Goal: Contribute content: Contribute content

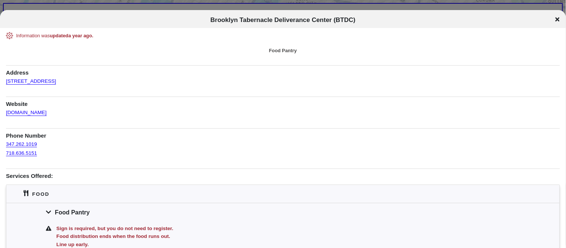
scroll to position [22, 0]
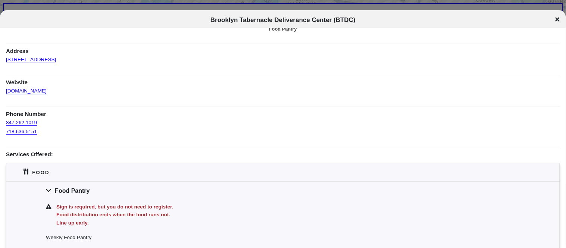
click at [306, 112] on h1 "Phone Number" at bounding box center [283, 112] width 554 height 11
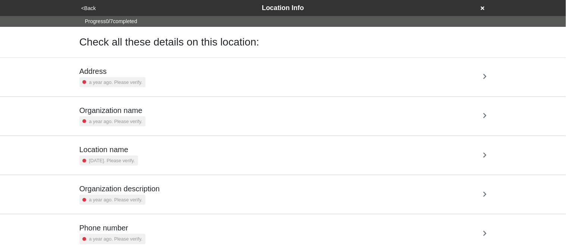
click at [97, 80] on small "a year ago. Please verify." at bounding box center [115, 82] width 53 height 7
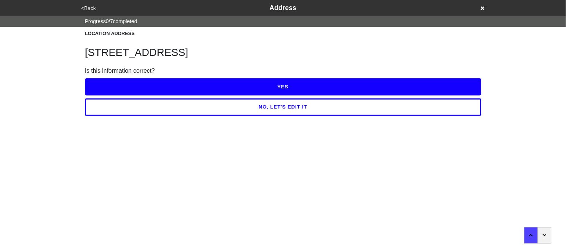
click at [99, 81] on button "YES" at bounding box center [283, 86] width 397 height 17
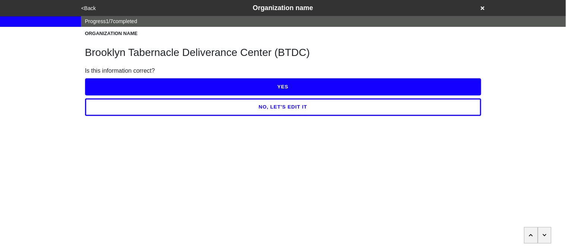
click at [99, 81] on button "YES" at bounding box center [283, 86] width 397 height 17
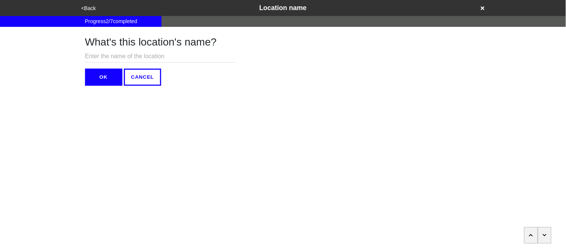
click at [105, 75] on button "OK" at bounding box center [103, 77] width 37 height 17
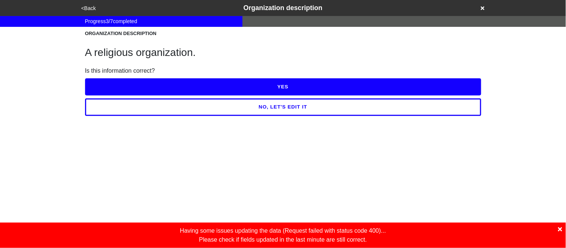
click at [109, 81] on button "YES" at bounding box center [283, 86] width 397 height 17
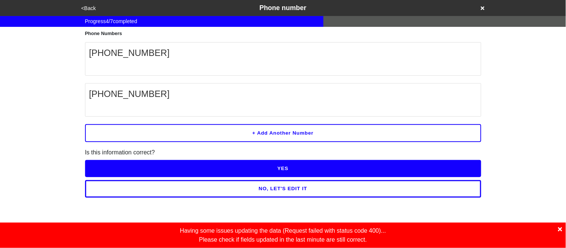
click at [562, 232] on icon at bounding box center [561, 230] width 4 height 6
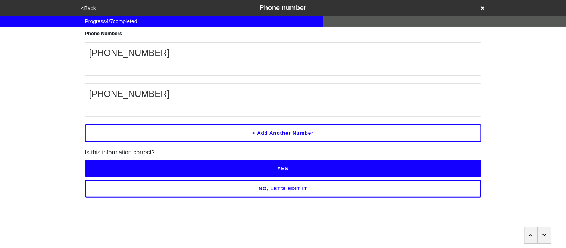
click at [329, 187] on button "NO, LET'S EDIT IT" at bounding box center [283, 188] width 397 height 17
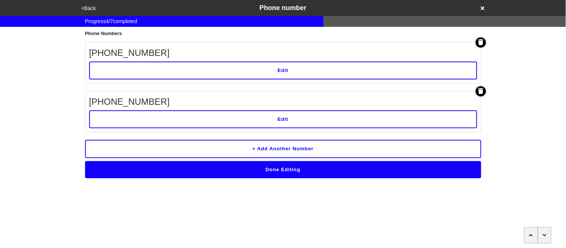
click at [231, 74] on button "Edit" at bounding box center [283, 71] width 388 height 18
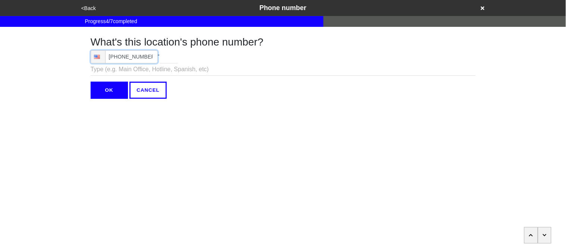
click at [153, 56] on input "(347) 262-1019" at bounding box center [124, 56] width 67 height 13
type input "(347) 262-1019"
click at [109, 90] on input "OK" at bounding box center [109, 90] width 37 height 17
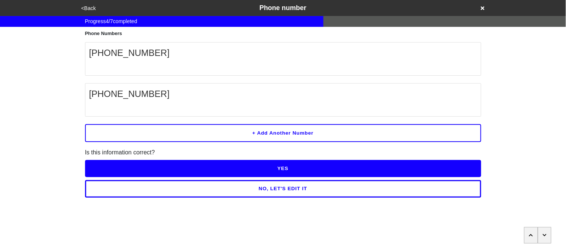
click at [143, 161] on button "YES" at bounding box center [283, 168] width 397 height 17
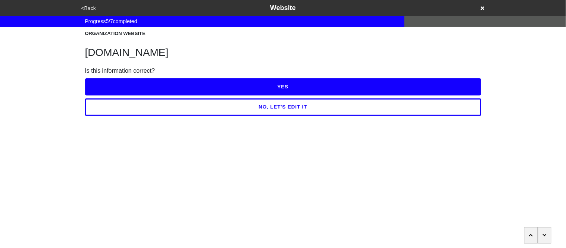
click at [147, 86] on button "YES" at bounding box center [283, 86] width 397 height 17
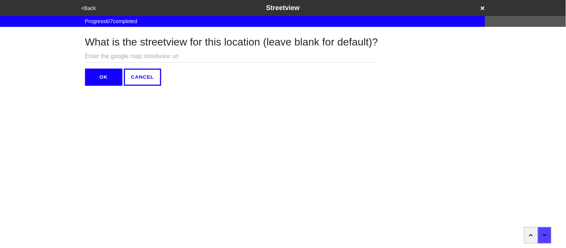
click at [128, 54] on input "text" at bounding box center [231, 56] width 293 height 12
paste input "https://www.google.com/maps/@40.6899494,-73.9507855,3a,75y,178.11h,90t/data=!3m…"
type input "https://www.google.com/maps/@40.6899494,-73.9507855,3a,75y,178.11h,90t/data=!3m…"
click at [109, 74] on button "OK" at bounding box center [103, 77] width 37 height 17
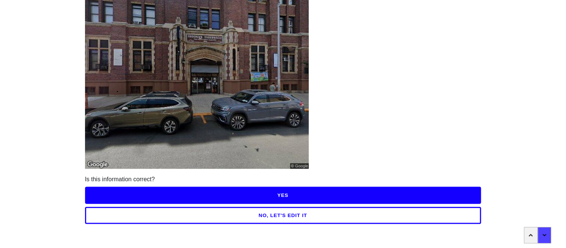
scroll to position [65, 0]
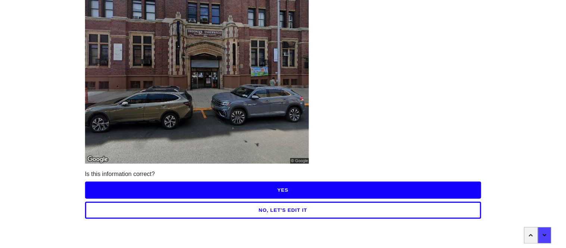
click at [310, 186] on button "YES" at bounding box center [283, 190] width 397 height 17
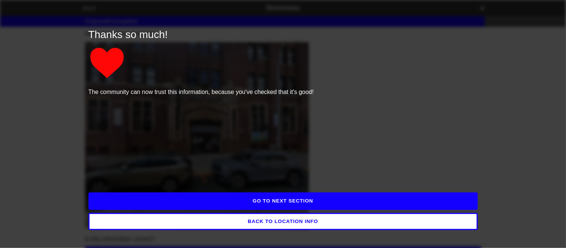
click at [314, 199] on button "GO TO NEXT SECTION" at bounding box center [283, 201] width 390 height 17
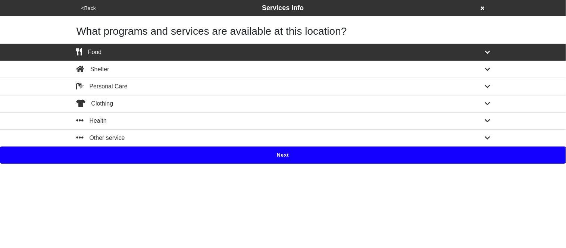
click at [215, 159] on button "Next" at bounding box center [283, 155] width 566 height 17
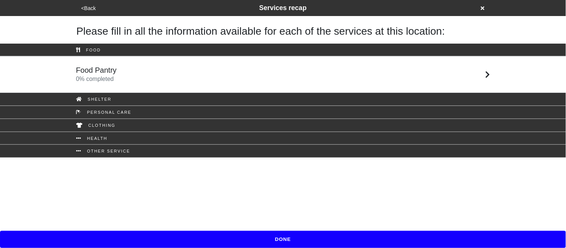
click at [145, 77] on div "Food Pantry 0 % completed" at bounding box center [284, 75] width 426 height 18
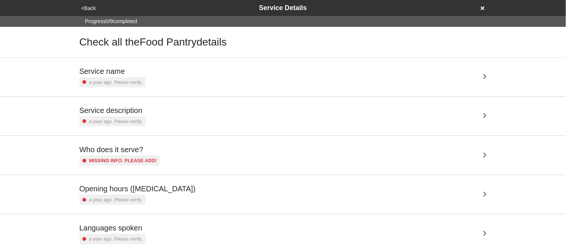
click at [145, 77] on div "Service name a year ago. Please verify." at bounding box center [284, 77] width 408 height 21
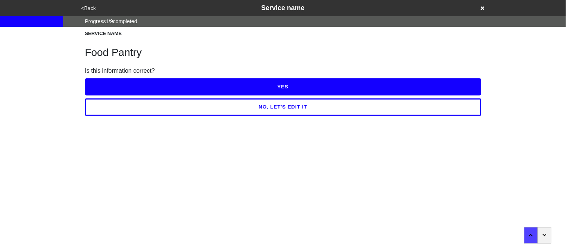
click at [146, 84] on button "YES" at bounding box center [283, 86] width 397 height 17
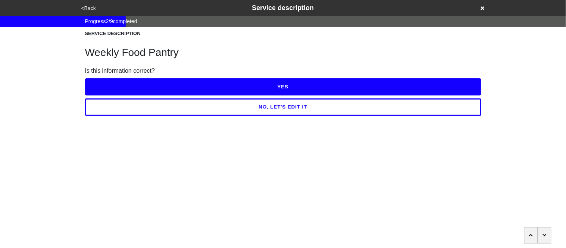
click at [157, 114] on button "NO, LET'S EDIT IT" at bounding box center [283, 107] width 397 height 17
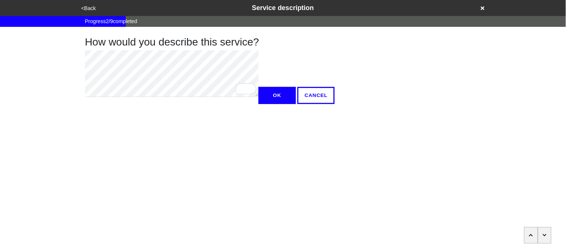
click at [259, 104] on button "OK" at bounding box center [277, 95] width 37 height 17
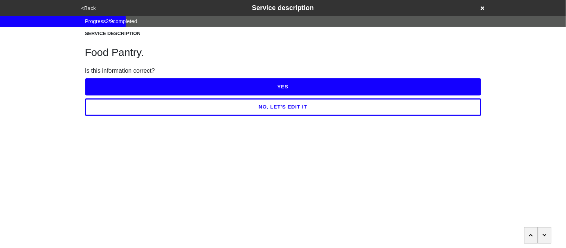
click at [105, 88] on button "YES" at bounding box center [283, 86] width 397 height 17
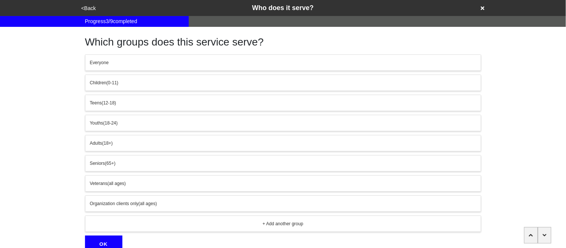
click at [111, 143] on span "(18+)" at bounding box center [107, 143] width 10 height 5
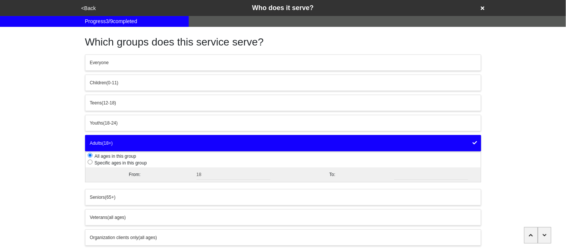
scroll to position [69, 0]
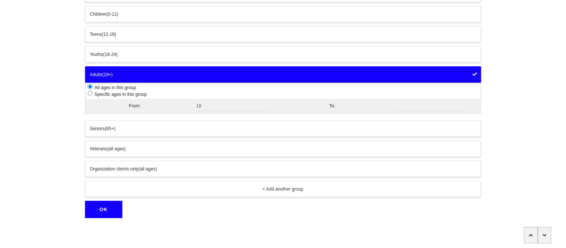
click at [103, 211] on button "OK" at bounding box center [103, 209] width 37 height 17
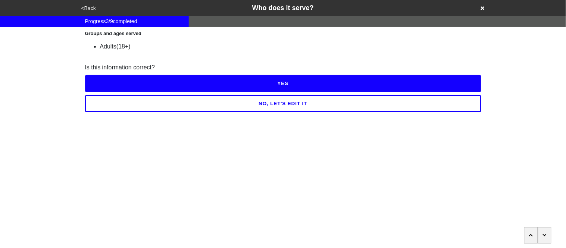
click at [98, 79] on button "YES" at bounding box center [283, 83] width 397 height 17
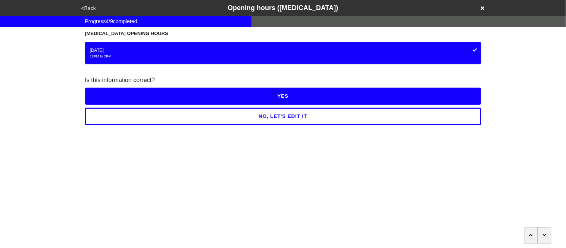
click at [111, 97] on button "YES" at bounding box center [283, 96] width 397 height 17
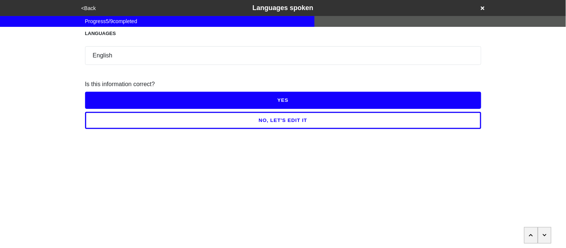
click at [111, 97] on button "YES" at bounding box center [283, 100] width 397 height 17
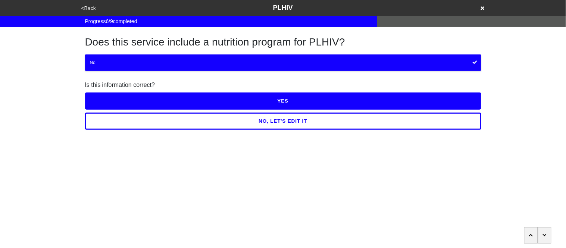
click at [111, 97] on button "YES" at bounding box center [283, 101] width 397 height 17
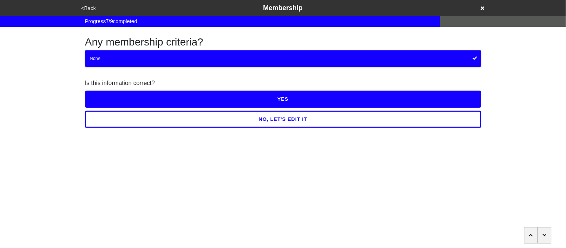
click at [111, 97] on button "YES" at bounding box center [283, 99] width 397 height 17
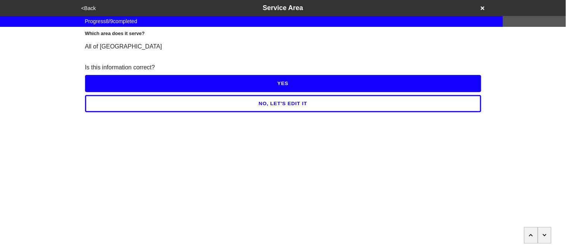
click at [90, 7] on button "<Back" at bounding box center [88, 8] width 19 height 9
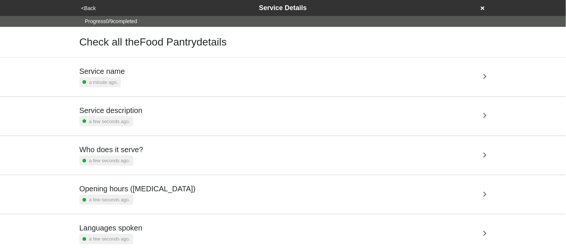
scroll to position [180, 0]
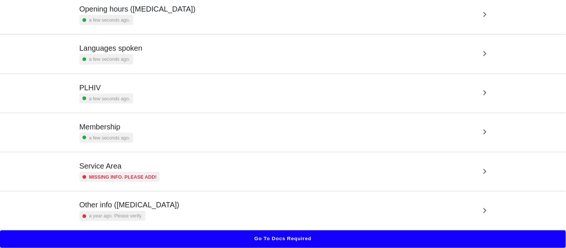
click at [118, 176] on small "Missing info. Please add!" at bounding box center [123, 177] width 68 height 7
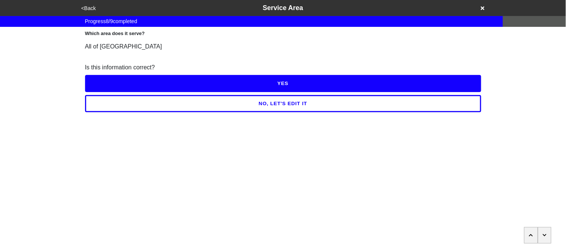
click at [114, 77] on button "YES" at bounding box center [283, 83] width 397 height 17
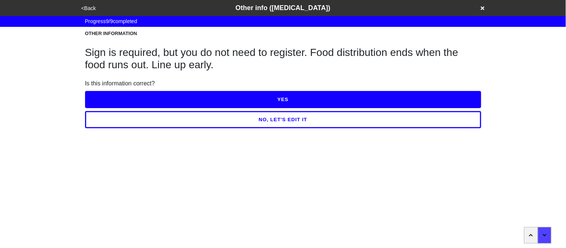
click at [134, 117] on button "NO, LET'S EDIT IT" at bounding box center [283, 119] width 397 height 17
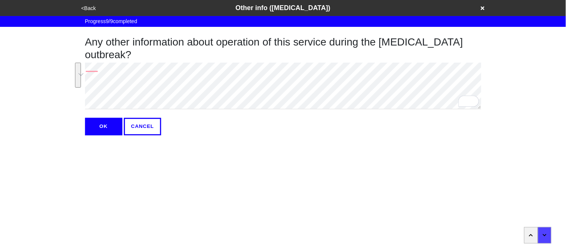
click at [70, 56] on div "<Back Other info (coronavirus) Progress 9 / 9 completed Any other information a…" at bounding box center [283, 68] width 566 height 136
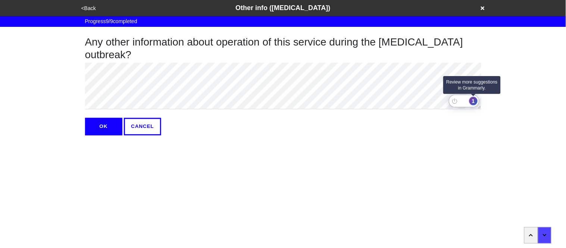
click at [476, 102] on div "1" at bounding box center [474, 101] width 8 height 8
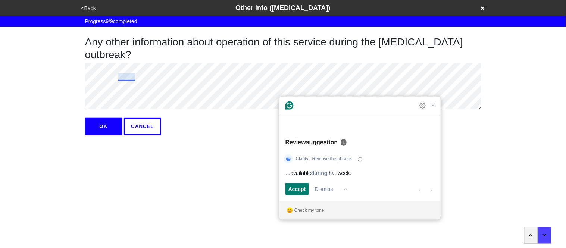
click at [87, 7] on button "<Back" at bounding box center [88, 8] width 19 height 9
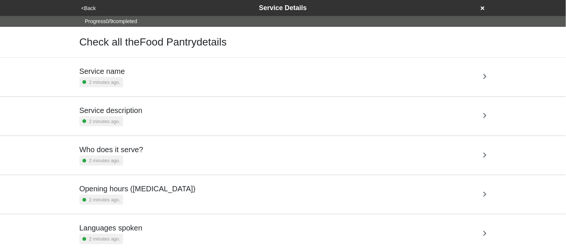
click at [87, 7] on button "<Back" at bounding box center [88, 8] width 19 height 9
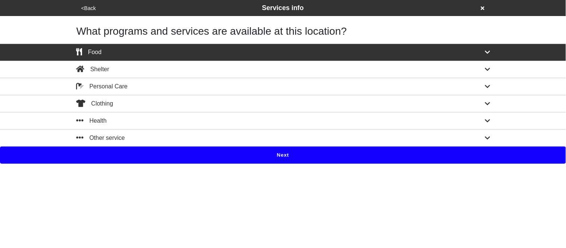
click at [87, 7] on button "<Back" at bounding box center [88, 8] width 19 height 9
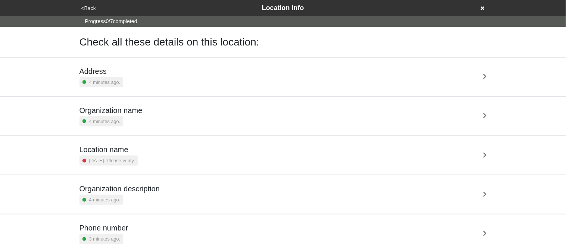
click at [87, 7] on button "<Back" at bounding box center [88, 8] width 19 height 9
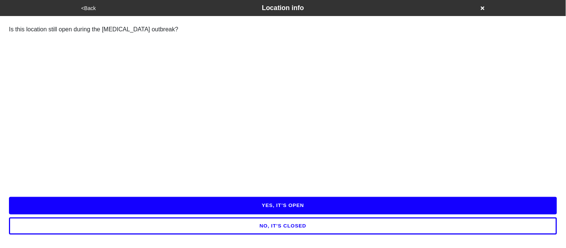
click at [187, 229] on button "NO, IT’S CLOSED" at bounding box center [283, 226] width 548 height 17
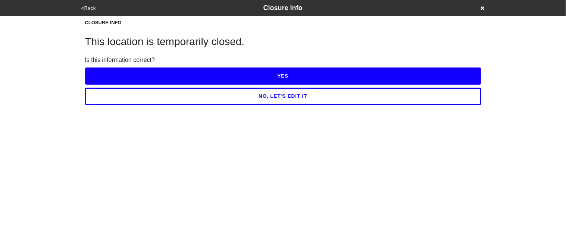
click at [172, 99] on button "NO, LET'S EDIT IT" at bounding box center [283, 96] width 397 height 17
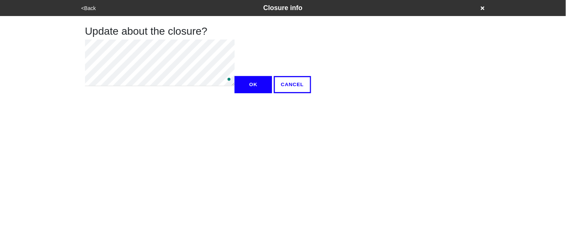
type textarea "x"
click at [235, 93] on button "OK" at bounding box center [253, 84] width 37 height 17
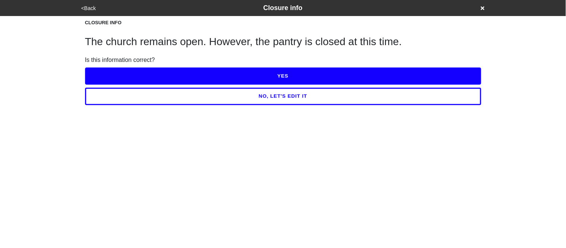
click at [118, 77] on button "YES" at bounding box center [283, 76] width 397 height 17
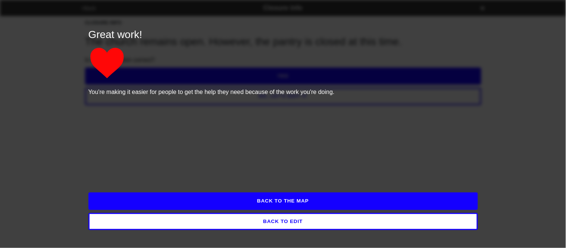
click at [164, 197] on button "BACK TO THE MAP" at bounding box center [283, 201] width 390 height 17
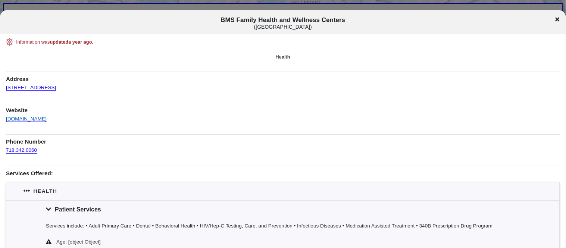
click at [35, 119] on link "bmsfamilyhealth.org" at bounding box center [26, 116] width 41 height 11
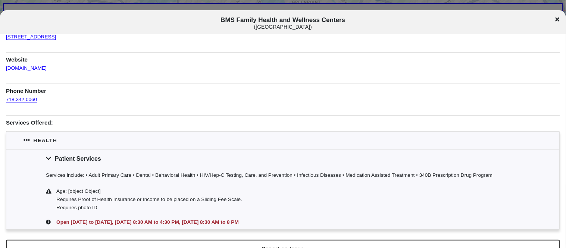
scroll to position [50, 0]
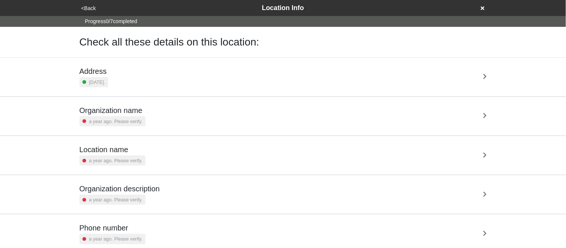
click at [106, 79] on small "4 months ago." at bounding box center [97, 82] width 16 height 7
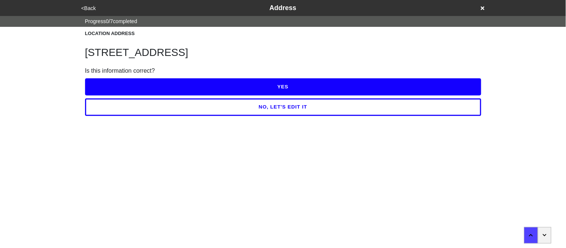
click at [116, 82] on button "YES" at bounding box center [283, 86] width 397 height 17
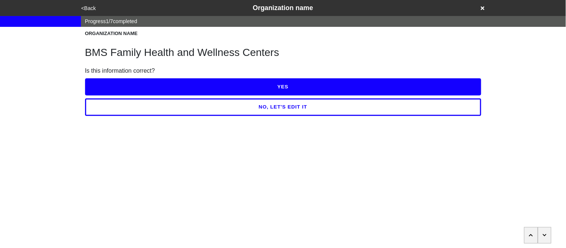
click at [116, 82] on button "YES" at bounding box center [283, 86] width 397 height 17
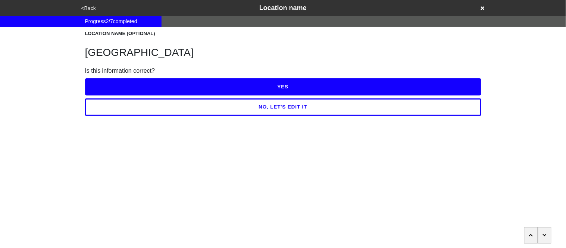
click at [116, 82] on button "YES" at bounding box center [283, 86] width 397 height 17
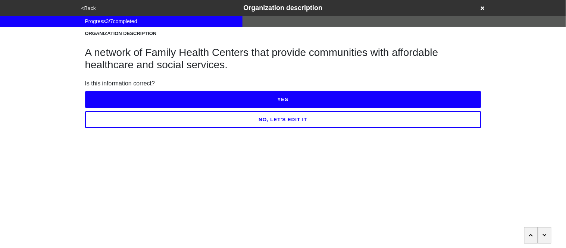
click at [118, 101] on button "YES" at bounding box center [283, 99] width 397 height 17
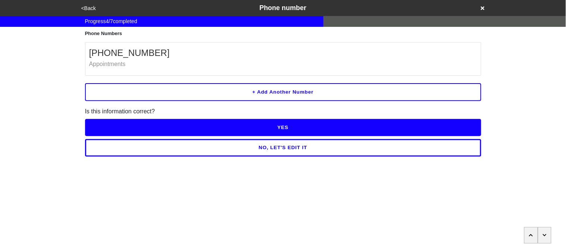
click at [158, 148] on button "NO, LET'S EDIT IT" at bounding box center [283, 147] width 397 height 17
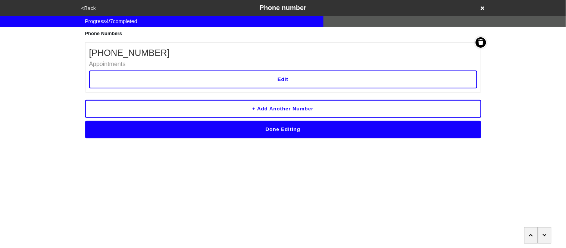
click at [161, 82] on button "Edit" at bounding box center [283, 80] width 388 height 18
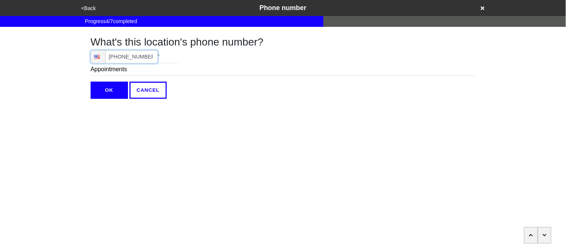
click at [151, 60] on input "(718) 342-0060" at bounding box center [124, 56] width 67 height 13
type input "(718) 342-0060"
click at [105, 89] on input "OK" at bounding box center [109, 90] width 37 height 17
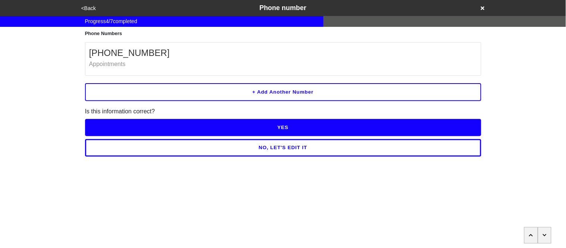
click at [129, 126] on button "YES" at bounding box center [283, 127] width 397 height 17
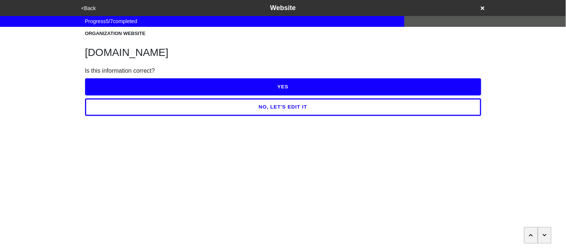
click at [124, 87] on button "YES" at bounding box center [283, 86] width 397 height 17
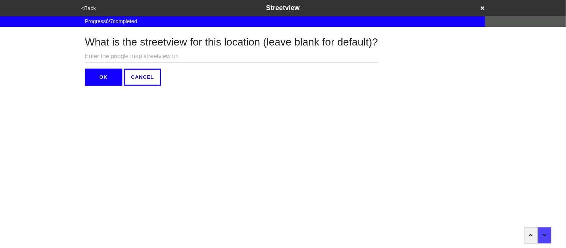
click at [164, 54] on input "text" at bounding box center [231, 56] width 293 height 12
paste input "https://www.google.com/maps/place/New+York+City+Health+Department/@40.6646317,-…"
type input "https://www.google.com/maps/place/New+York+City+Health+Department/@40.6646317,-…"
click at [109, 80] on button "OK" at bounding box center [103, 77] width 37 height 17
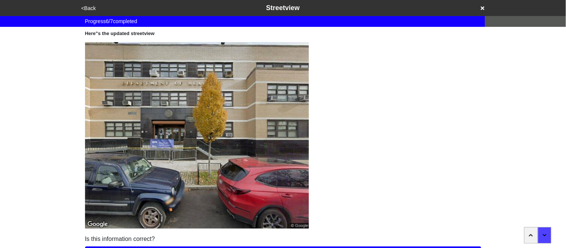
scroll to position [65, 0]
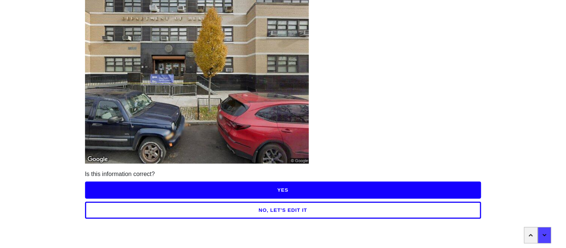
click at [302, 187] on button "YES" at bounding box center [283, 190] width 397 height 17
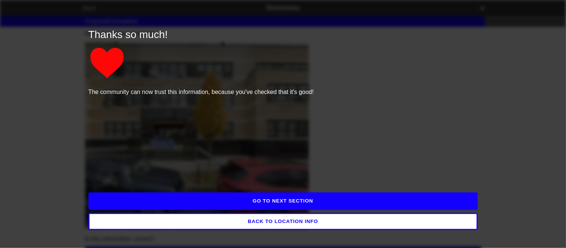
click at [302, 201] on button "GO TO NEXT SECTION" at bounding box center [283, 201] width 390 height 17
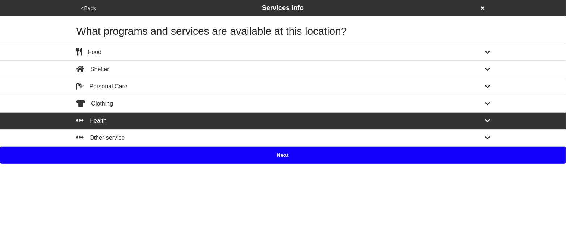
click at [243, 162] on button "Next" at bounding box center [283, 155] width 566 height 17
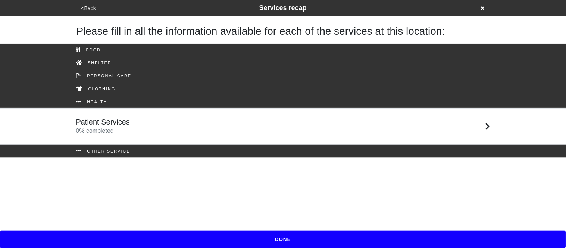
click at [128, 124] on h5 "Patient Services" at bounding box center [103, 122] width 54 height 9
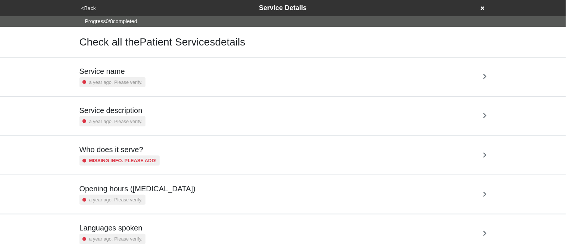
click at [126, 85] on small "a year ago. Please verify." at bounding box center [115, 82] width 53 height 7
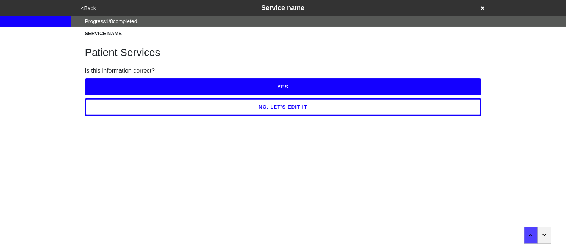
click at [126, 86] on button "YES" at bounding box center [283, 86] width 397 height 17
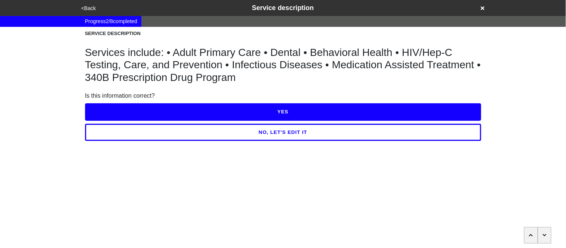
click at [155, 133] on button "NO, LET'S EDIT IT" at bounding box center [283, 132] width 397 height 17
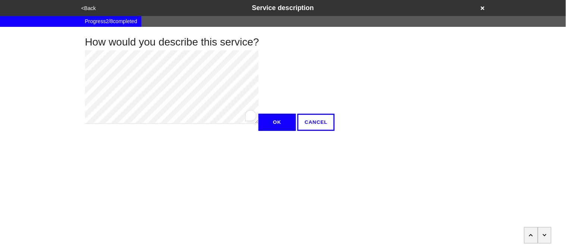
click at [84, 116] on div "How would you describe this service? OK CANCEL" at bounding box center [283, 79] width 414 height 104
click at [83, 84] on html "<Back Service description Progress 2 / 8 completed How would you describe this …" at bounding box center [283, 80] width 566 height 161
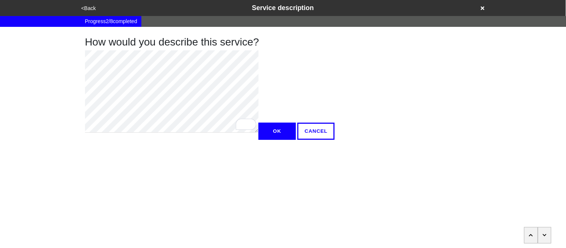
click at [81, 63] on div "How would you describe this service? OK CANCEL" at bounding box center [283, 83] width 414 height 113
click at [259, 140] on button "OK" at bounding box center [277, 131] width 37 height 17
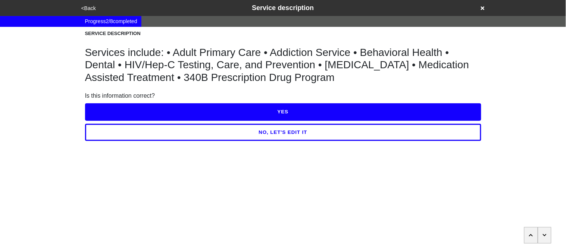
click at [139, 110] on button "YES" at bounding box center [283, 111] width 397 height 17
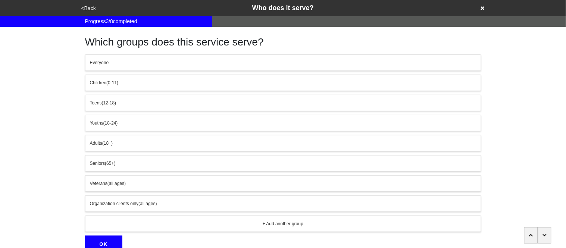
click at [116, 143] on div "Adults (18+)" at bounding box center [283, 143] width 387 height 7
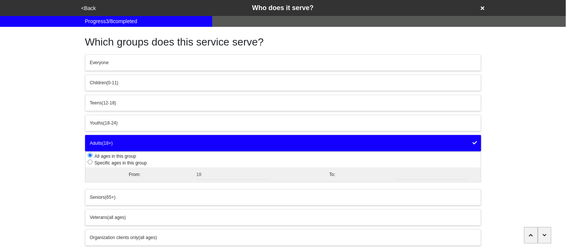
click at [118, 57] on button "Everyone" at bounding box center [283, 63] width 397 height 16
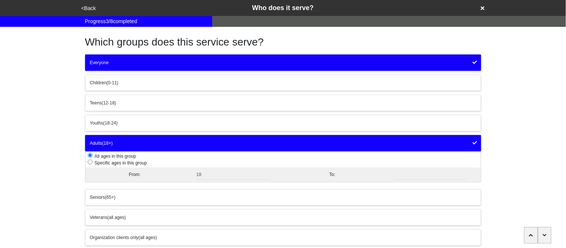
scroll to position [69, 0]
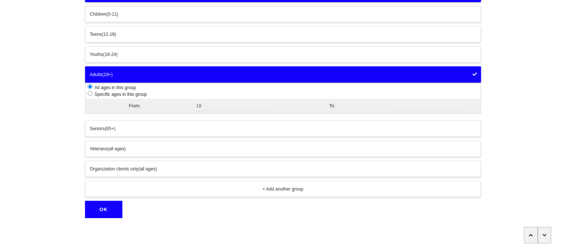
click at [124, 72] on div "Adults (18+)" at bounding box center [283, 74] width 387 height 7
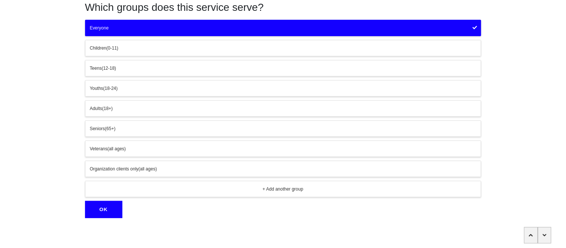
click at [109, 211] on button "OK" at bounding box center [103, 209] width 37 height 17
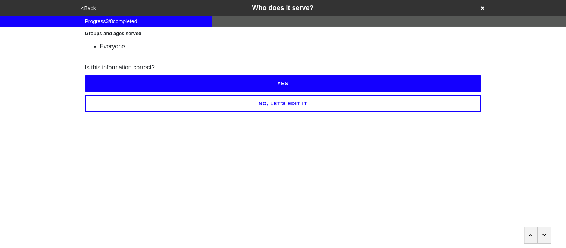
scroll to position [0, 0]
click at [110, 84] on button "YES" at bounding box center [283, 83] width 397 height 17
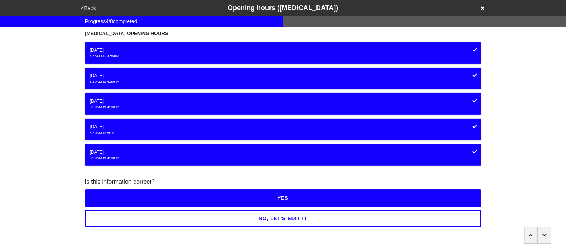
click at [121, 196] on button "YES" at bounding box center [283, 198] width 397 height 17
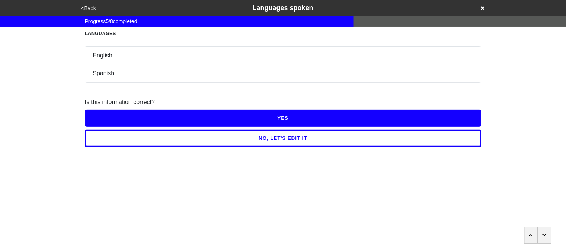
click at [118, 121] on button "YES" at bounding box center [283, 118] width 397 height 17
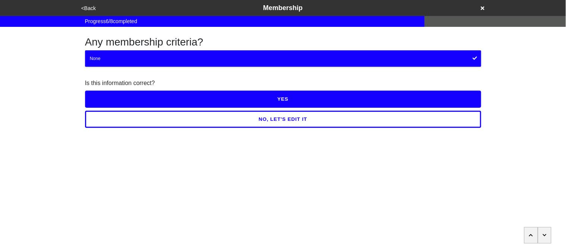
click at [115, 98] on button "YES" at bounding box center [283, 99] width 397 height 17
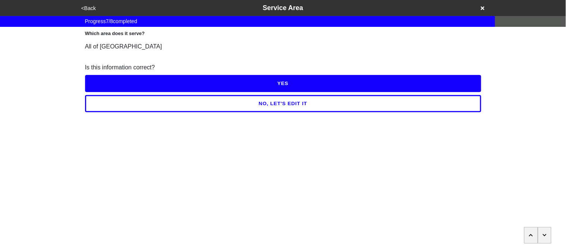
click at [112, 86] on button "YES" at bounding box center [283, 83] width 397 height 17
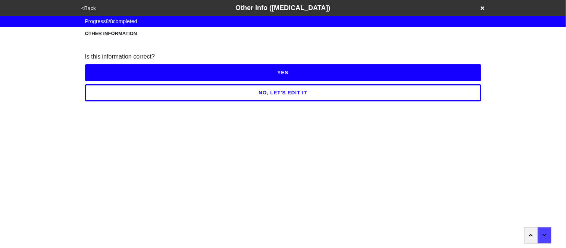
click at [117, 95] on button "NO, LET'S EDIT IT" at bounding box center [283, 92] width 397 height 17
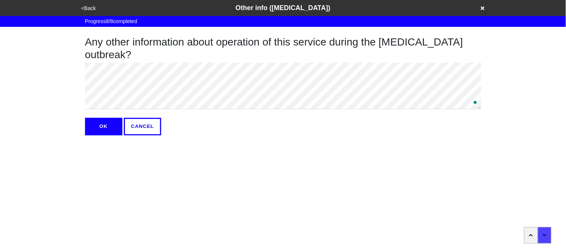
type textarea "x"
click at [110, 125] on button "OK" at bounding box center [103, 126] width 37 height 17
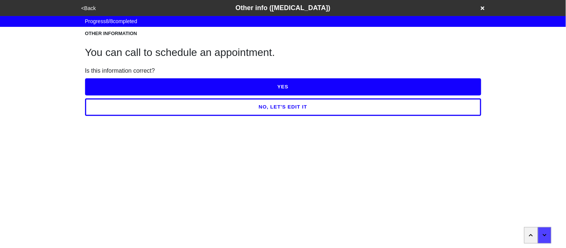
click at [128, 89] on button "YES" at bounding box center [283, 86] width 397 height 17
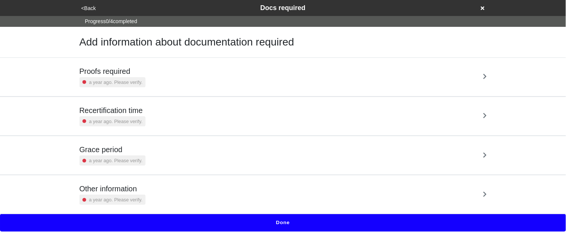
click at [127, 87] on div "a year ago. Please verify." at bounding box center [113, 82] width 66 height 10
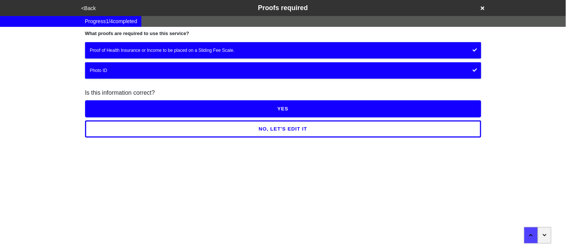
click at [128, 112] on button "YES" at bounding box center [283, 108] width 397 height 17
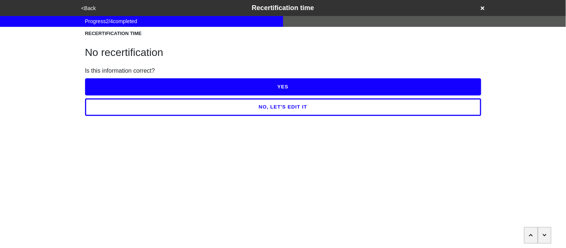
click at [124, 82] on button "YES" at bounding box center [283, 86] width 397 height 17
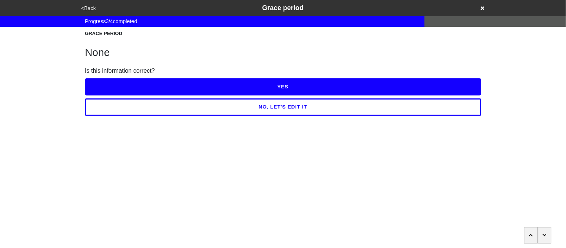
click at [124, 82] on button "YES" at bounding box center [283, 86] width 397 height 17
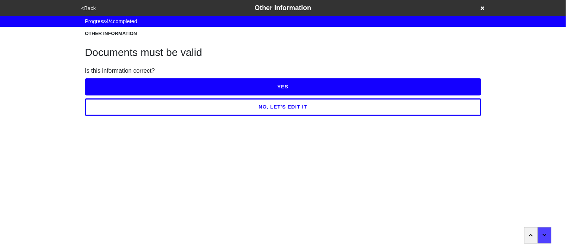
click at [124, 82] on button "YES" at bounding box center [283, 86] width 397 height 17
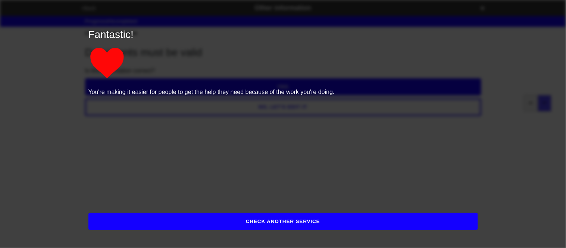
click at [167, 217] on button "CHECK ANOTHER SERVICE" at bounding box center [283, 221] width 390 height 17
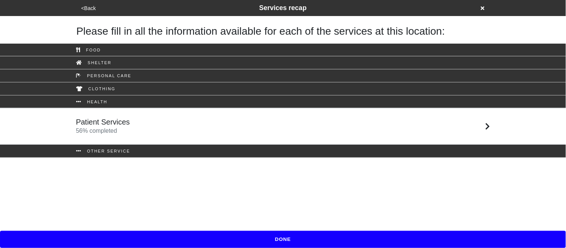
click at [215, 236] on button "DONE" at bounding box center [283, 239] width 566 height 17
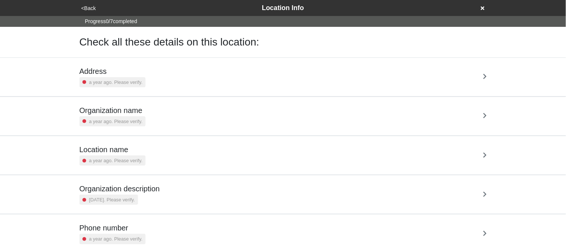
click at [107, 79] on small "a year ago. Please verify." at bounding box center [115, 82] width 53 height 7
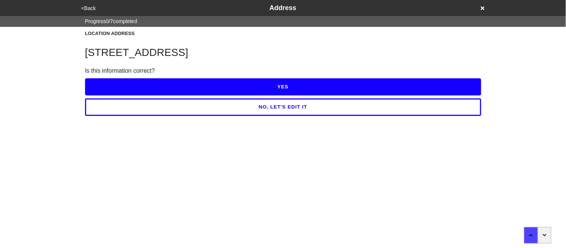
click at [112, 84] on button "YES" at bounding box center [283, 86] width 397 height 17
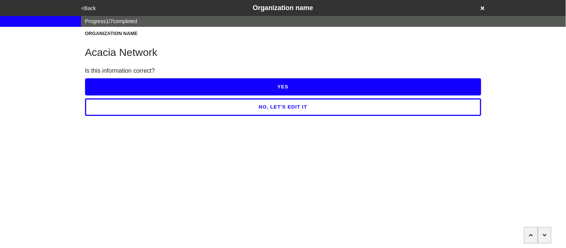
click at [112, 84] on button "YES" at bounding box center [283, 86] width 397 height 17
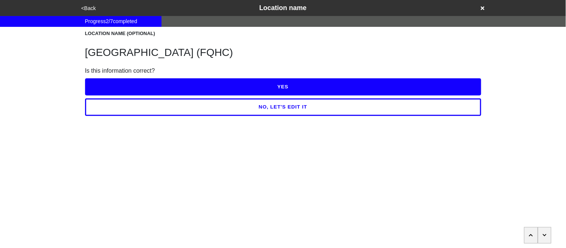
click at [112, 84] on button "YES" at bounding box center [283, 86] width 397 height 17
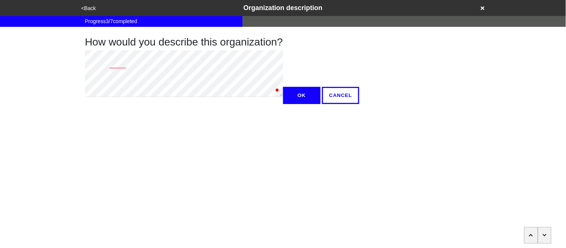
type textarea "x"
click at [283, 104] on button "OK" at bounding box center [301, 95] width 37 height 17
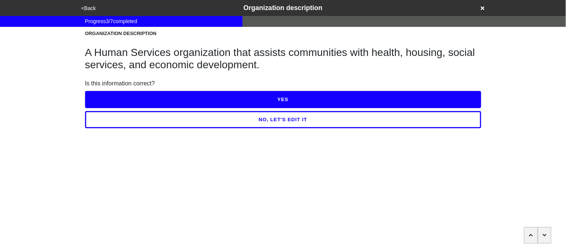
click at [140, 100] on button "YES" at bounding box center [283, 99] width 397 height 17
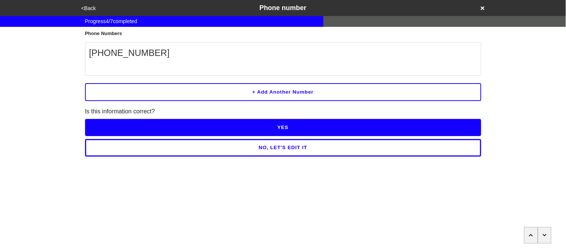
click at [167, 145] on button "NO, LET'S EDIT IT" at bounding box center [283, 147] width 397 height 17
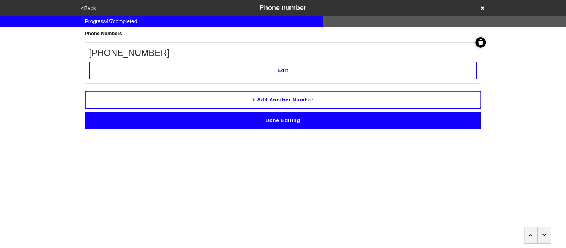
click at [175, 78] on button "Edit" at bounding box center [283, 71] width 388 height 18
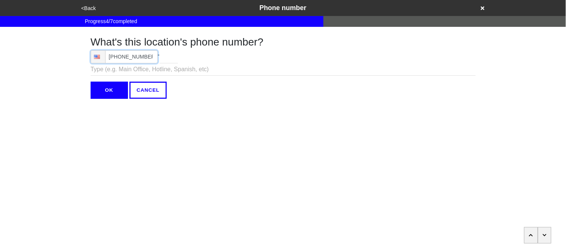
click at [151, 59] on input "(718) 734-2539" at bounding box center [124, 56] width 67 height 13
type input "(718) 734-2539"
click at [112, 90] on input "OK" at bounding box center [109, 90] width 37 height 17
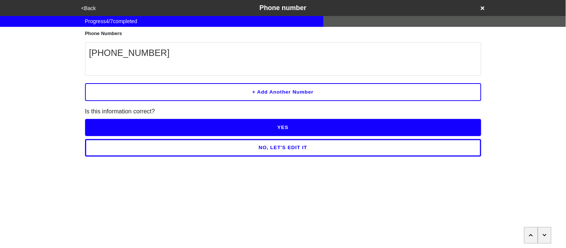
click at [121, 131] on button "YES" at bounding box center [283, 127] width 397 height 17
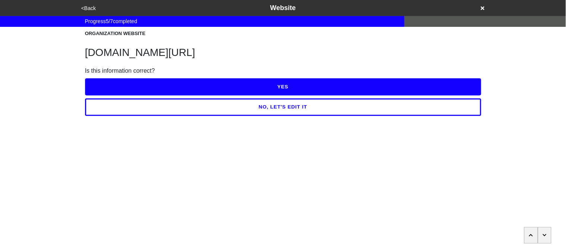
click at [103, 87] on button "YES" at bounding box center [283, 86] width 397 height 17
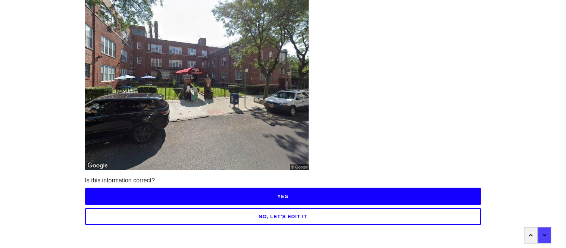
scroll to position [60, 0]
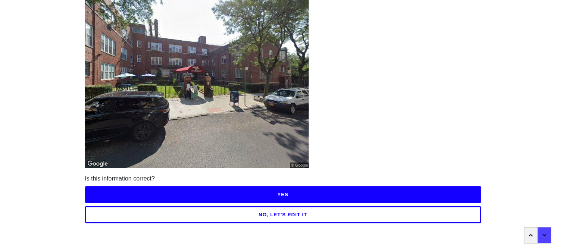
click at [287, 191] on button "YES" at bounding box center [283, 194] width 397 height 17
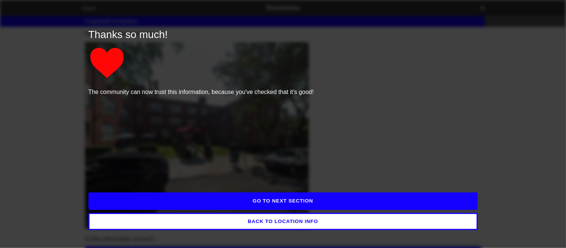
click at [295, 202] on button "GO TO NEXT SECTION" at bounding box center [283, 201] width 390 height 17
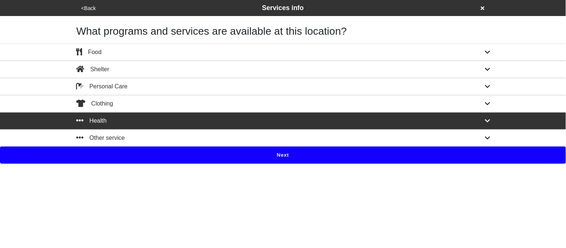
click at [164, 161] on button "Next" at bounding box center [283, 155] width 566 height 17
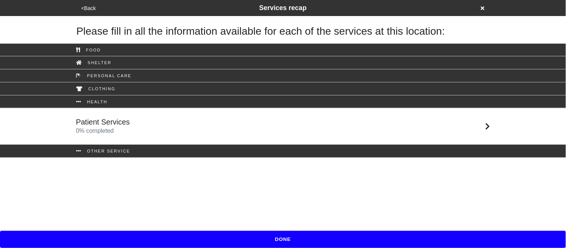
click at [122, 129] on div "Patient Services 0 % completed" at bounding box center [103, 127] width 54 height 18
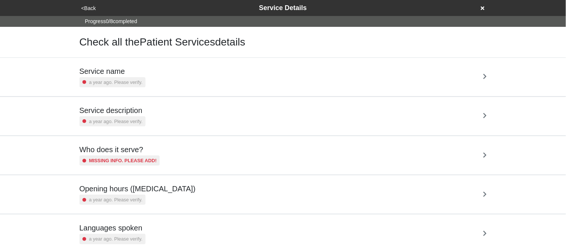
click at [131, 77] on div "Service name a year ago. Please verify." at bounding box center [113, 77] width 66 height 21
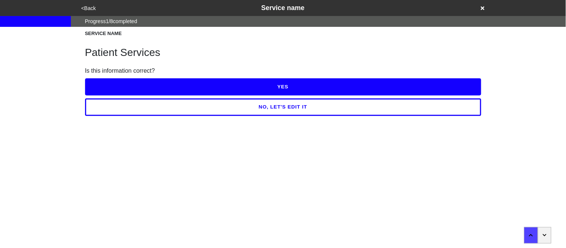
click at [132, 86] on button "YES" at bounding box center [283, 86] width 397 height 17
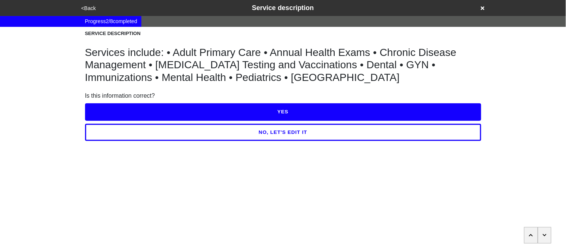
click at [172, 135] on button "NO, LET'S EDIT IT" at bounding box center [283, 132] width 397 height 17
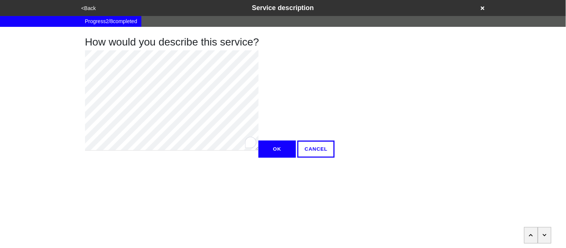
click at [69, 80] on div "<Back Service description Progress 2 / 8 completed How would you describe this …" at bounding box center [283, 79] width 566 height 158
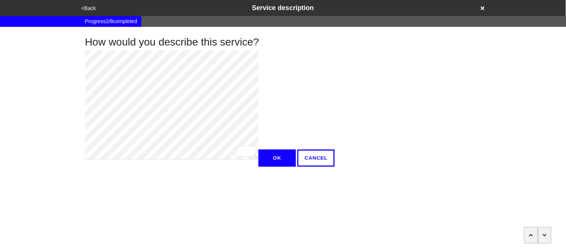
click at [81, 153] on div "How would you describe this service? OK CANCEL" at bounding box center [283, 97] width 414 height 140
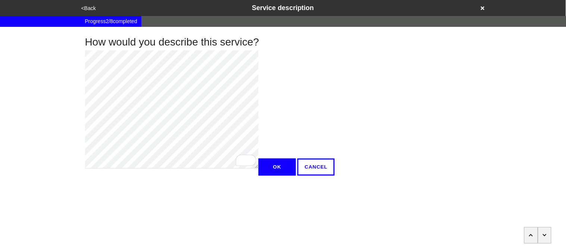
click at [259, 176] on button "OK" at bounding box center [277, 167] width 37 height 17
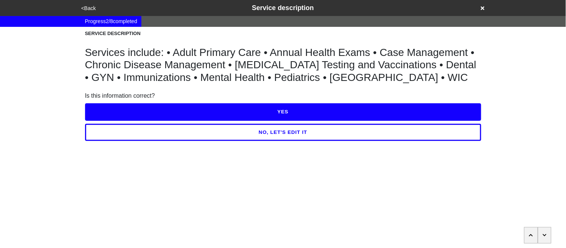
click at [109, 117] on button "YES" at bounding box center [283, 111] width 397 height 17
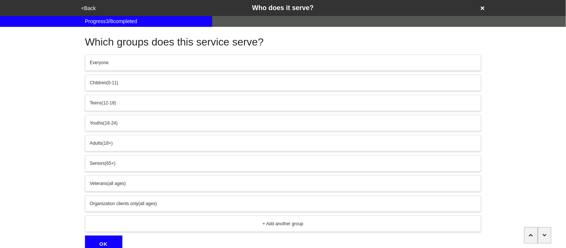
click at [110, 68] on button "Everyone" at bounding box center [283, 63] width 397 height 16
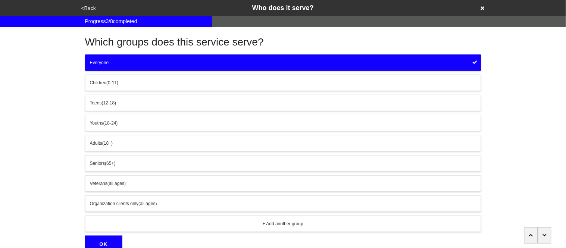
click at [105, 240] on button "OK" at bounding box center [103, 244] width 37 height 17
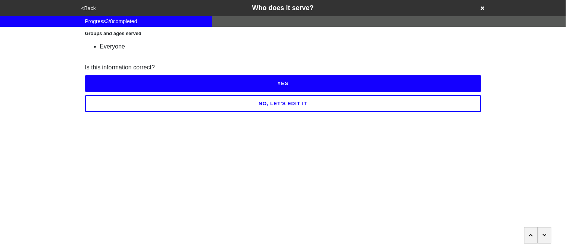
click at [103, 77] on button "YES" at bounding box center [283, 83] width 397 height 17
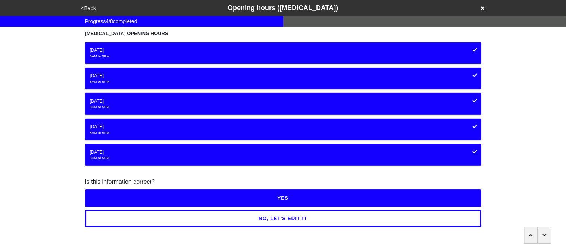
click at [125, 201] on button "YES" at bounding box center [283, 198] width 397 height 17
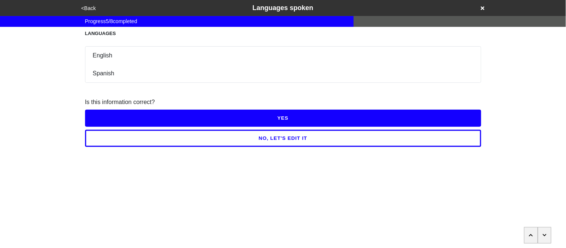
click at [87, 12] on button "<Back" at bounding box center [88, 8] width 19 height 9
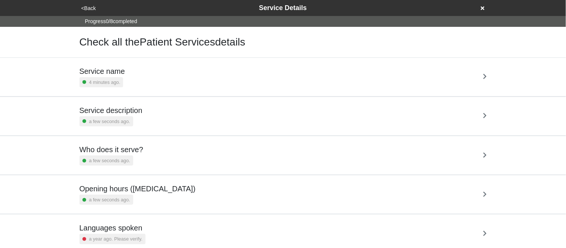
scroll to position [141, 0]
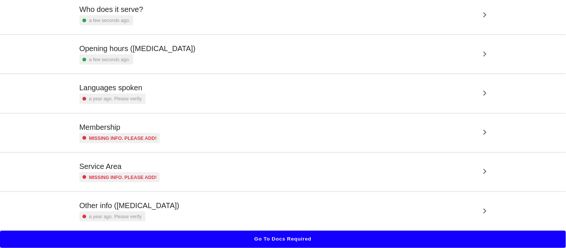
click at [141, 64] on div "Opening hours (coronavirus) a few seconds ago." at bounding box center [284, 54] width 426 height 38
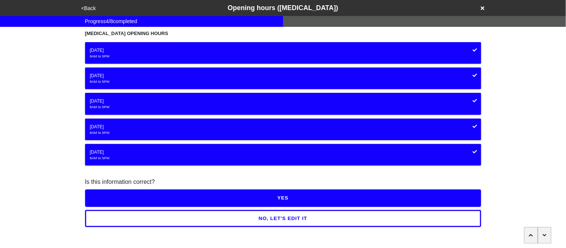
click at [155, 199] on button "YES" at bounding box center [283, 198] width 397 height 17
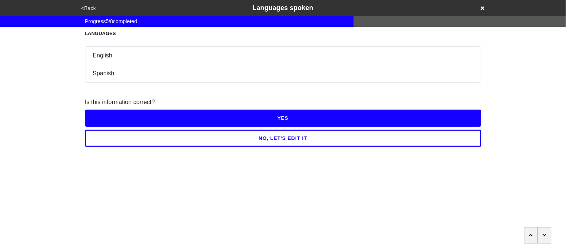
click at [120, 119] on button "YES" at bounding box center [283, 118] width 397 height 17
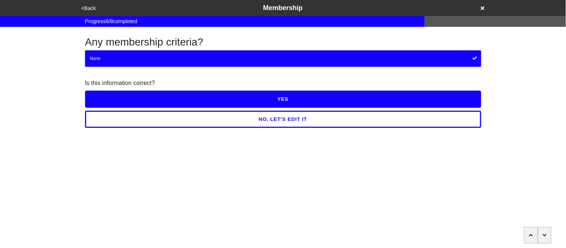
click at [115, 108] on div "NO, LET'S EDIT IT" at bounding box center [283, 118] width 397 height 20
click at [114, 103] on button "YES" at bounding box center [283, 99] width 397 height 17
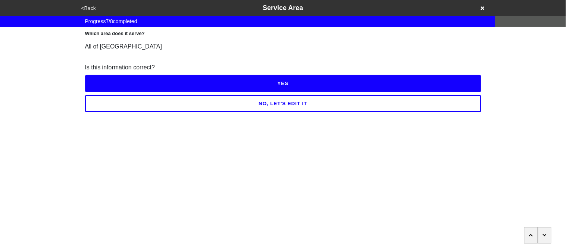
click at [102, 83] on button "YES" at bounding box center [283, 83] width 397 height 17
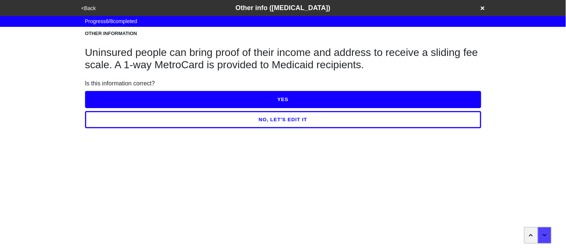
click at [120, 116] on button "NO, LET'S EDIT IT" at bounding box center [283, 119] width 397 height 17
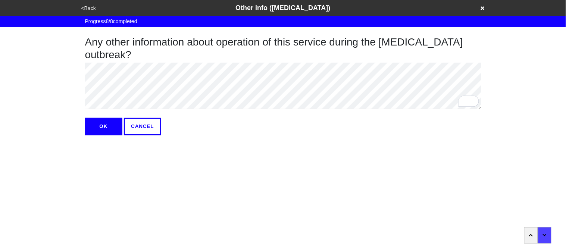
type textarea "x"
click at [108, 128] on button "OK" at bounding box center [103, 126] width 37 height 17
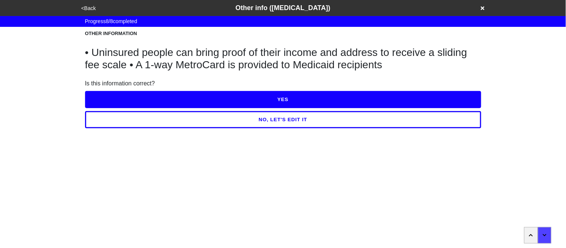
click at [110, 99] on button "YES" at bounding box center [283, 99] width 397 height 17
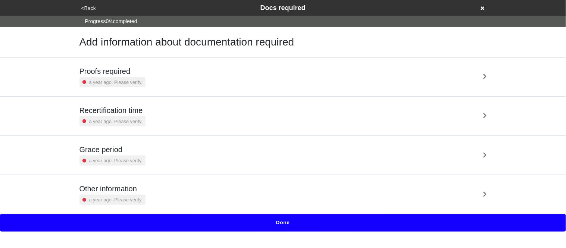
click at [111, 87] on div "a year ago. Please verify." at bounding box center [113, 82] width 66 height 10
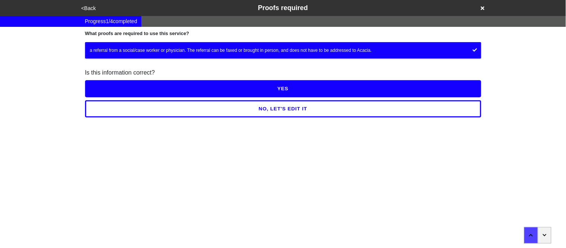
click at [118, 91] on button "YES" at bounding box center [283, 88] width 397 height 17
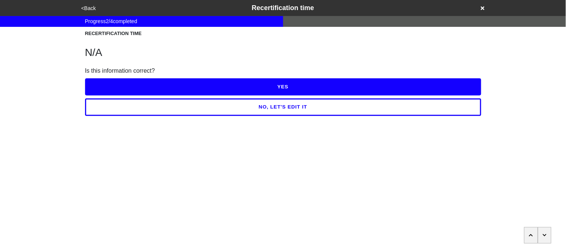
click at [118, 91] on button "YES" at bounding box center [283, 86] width 397 height 17
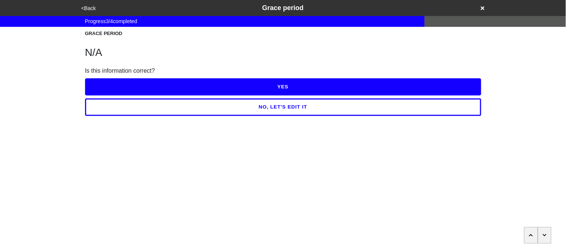
click at [118, 91] on button "YES" at bounding box center [283, 86] width 397 height 17
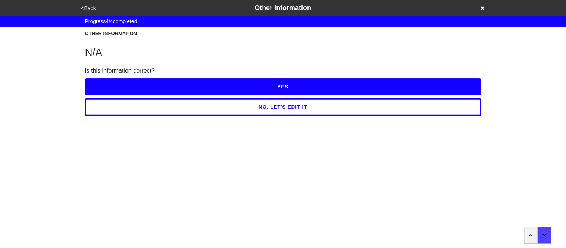
click at [118, 91] on button "YES" at bounding box center [283, 86] width 397 height 17
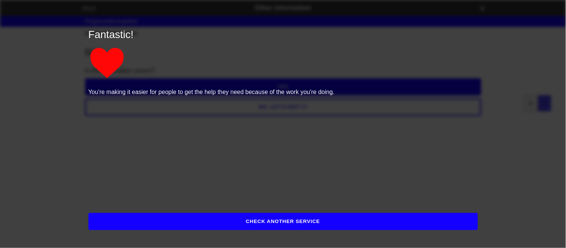
click at [144, 219] on button "CHECK ANOTHER SERVICE" at bounding box center [283, 221] width 390 height 17
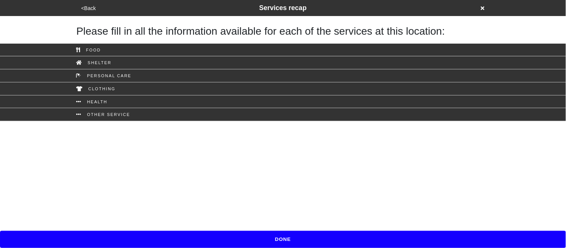
click at [146, 238] on button "DONE" at bounding box center [283, 239] width 566 height 17
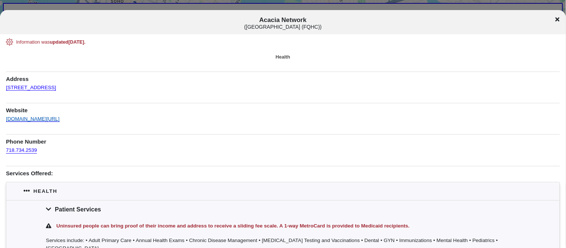
click at [37, 118] on link "[DOMAIN_NAME][URL]" at bounding box center [33, 116] width 54 height 11
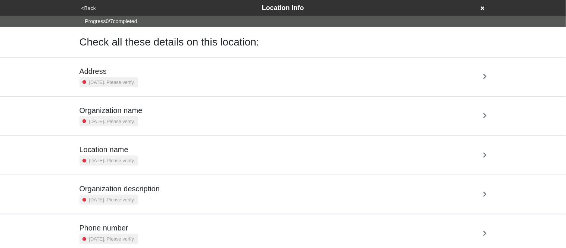
click at [131, 77] on div "[DATE]. Please verify." at bounding box center [109, 82] width 59 height 10
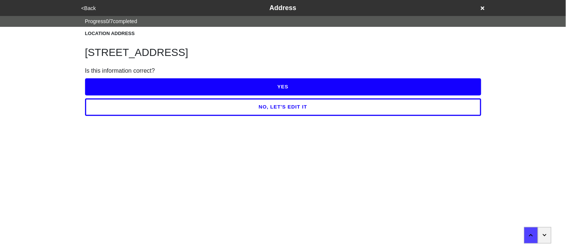
click at [131, 90] on button "YES" at bounding box center [283, 86] width 397 height 17
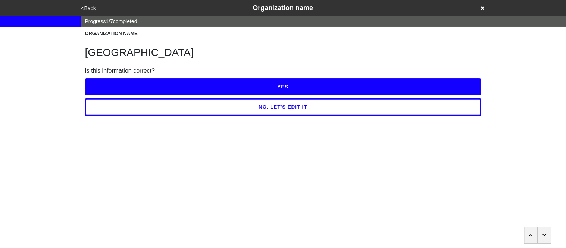
click at [131, 90] on button "YES" at bounding box center [283, 86] width 397 height 17
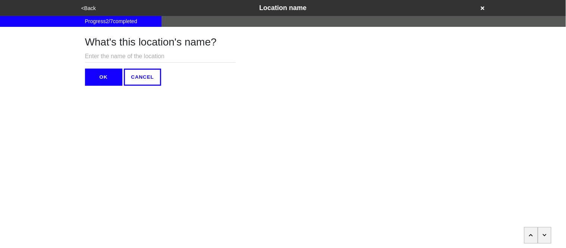
click at [109, 73] on button "OK" at bounding box center [103, 77] width 37 height 17
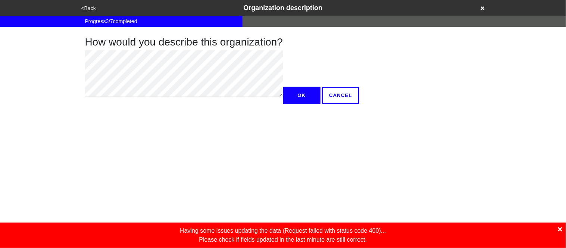
click at [562, 231] on icon at bounding box center [561, 230] width 4 height 4
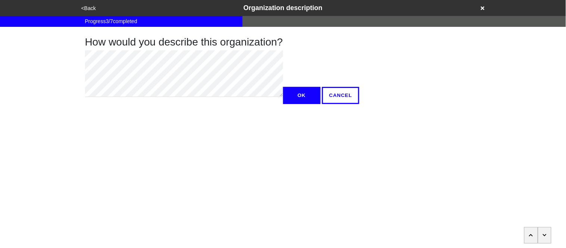
click at [562, 231] on div at bounding box center [538, 235] width 56 height 16
type textarea "x"
click at [283, 104] on button "OK" at bounding box center [301, 95] width 37 height 17
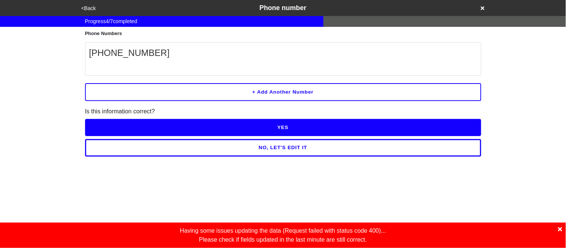
click at [321, 149] on button "NO, LET'S EDIT IT" at bounding box center [283, 147] width 397 height 17
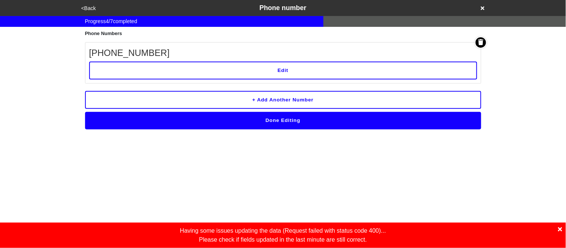
click at [231, 71] on button "Edit" at bounding box center [283, 71] width 388 height 18
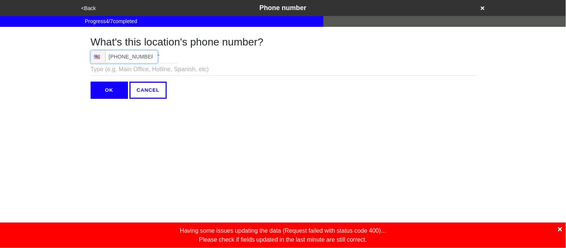
click at [150, 57] on input "[PHONE_NUMBER]" at bounding box center [124, 56] width 67 height 13
type input "[PHONE_NUMBER]"
click at [116, 93] on input "OK" at bounding box center [109, 90] width 37 height 17
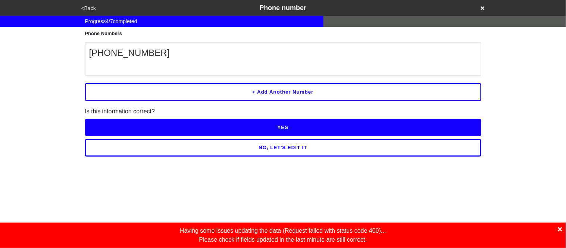
click at [131, 122] on button "YES" at bounding box center [283, 127] width 397 height 17
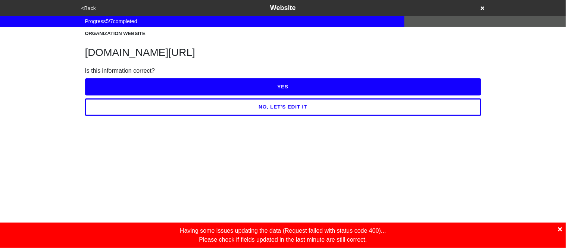
click at [128, 86] on button "YES" at bounding box center [283, 86] width 397 height 17
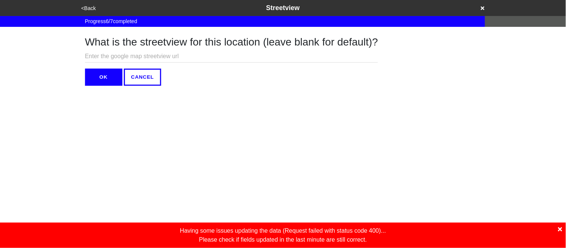
click at [115, 55] on input "text" at bounding box center [231, 56] width 293 height 12
paste input "[URL][DOMAIN_NAME][DOMAIN_NAME]"
type input "[URL][DOMAIN_NAME][DOMAIN_NAME]"
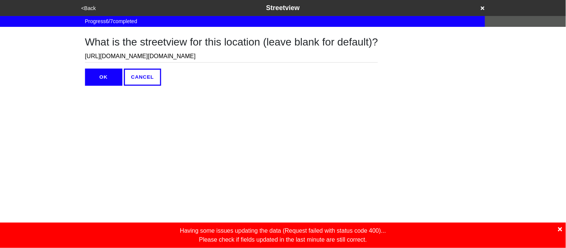
click at [108, 71] on button "OK" at bounding box center [103, 77] width 37 height 17
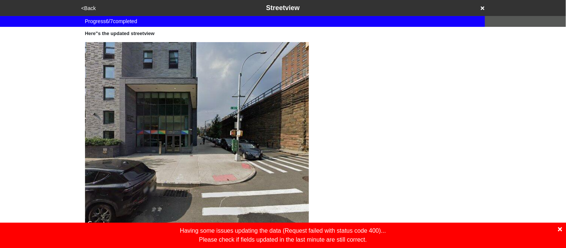
scroll to position [65, 0]
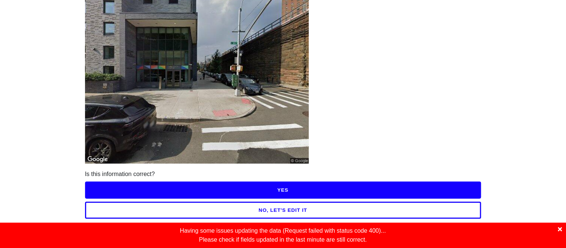
click at [560, 228] on icon at bounding box center [561, 230] width 4 height 4
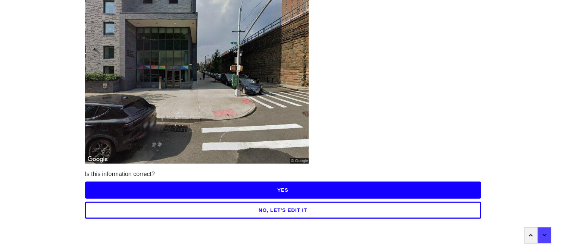
click at [449, 188] on button "YES" at bounding box center [283, 190] width 397 height 17
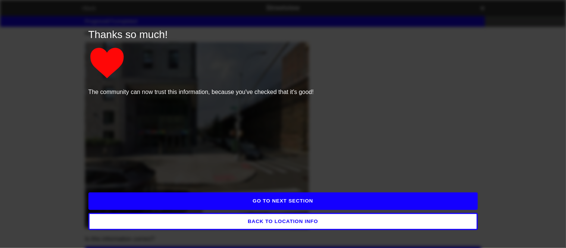
click at [421, 200] on button "GO TO NEXT SECTION" at bounding box center [283, 201] width 390 height 17
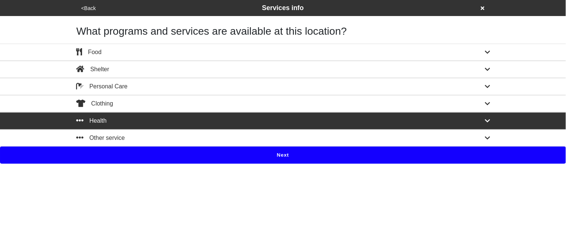
click at [283, 158] on button "Next" at bounding box center [283, 155] width 566 height 17
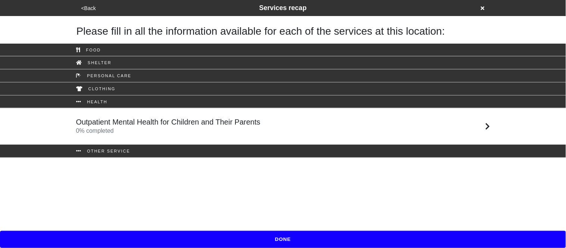
click at [120, 131] on div "Outpatient Mental Health for Children and Their Parents 0 % completed" at bounding box center [168, 127] width 184 height 18
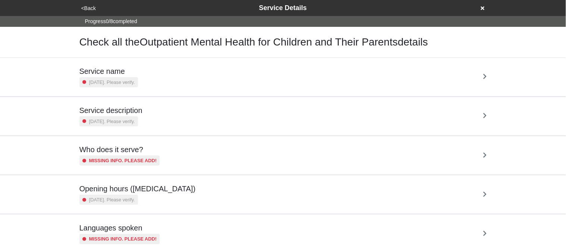
click at [122, 77] on div "[DATE]. Please verify." at bounding box center [109, 82] width 59 height 10
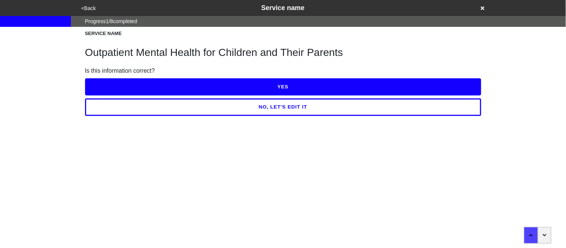
click at [187, 110] on button "NO, LET'S EDIT IT" at bounding box center [283, 107] width 397 height 17
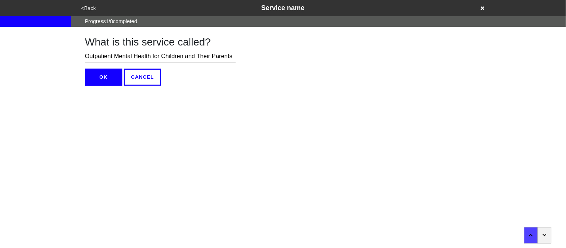
click at [236, 57] on input "Outpatient Mental Health for Children and Their Parents" at bounding box center [160, 56] width 151 height 12
drag, startPoint x: 240, startPoint y: 57, endPoint x: 156, endPoint y: 55, distance: 83.7
click at [156, 55] on input "Outpatient Mental Health for Children and Their Parents" at bounding box center [160, 56] width 151 height 12
click at [200, 57] on input "Outpatient Mental Health for Children and Their Parents" at bounding box center [160, 56] width 151 height 12
click at [217, 57] on input "Outpatient Mental Health for Children and Their Parents" at bounding box center [160, 56] width 151 height 12
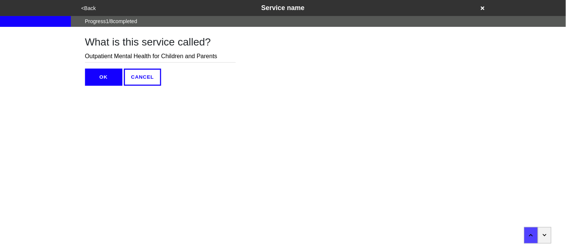
type input "Outpatient Mental Health for Children and Parents"
click at [112, 75] on button "OK" at bounding box center [103, 77] width 37 height 17
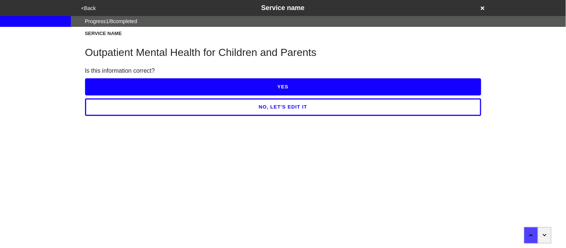
click at [155, 106] on button "NO, LET'S EDIT IT" at bounding box center [283, 107] width 397 height 17
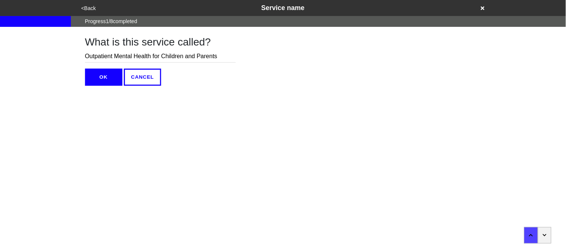
click at [115, 55] on input "Outpatient Mental Health for Children and Parents" at bounding box center [160, 56] width 151 height 12
type input "Mental Health Clinic for Children and Parents"
click at [103, 79] on button "OK" at bounding box center [103, 77] width 37 height 17
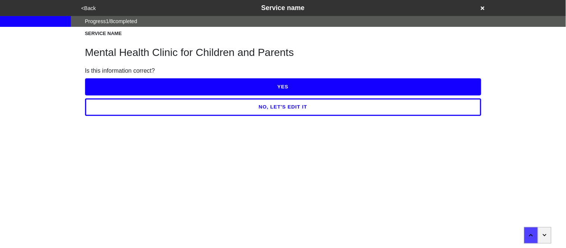
click at [104, 80] on button "YES" at bounding box center [283, 86] width 397 height 17
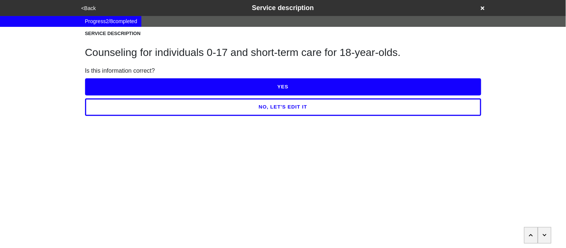
click at [136, 113] on button "NO, LET'S EDIT IT" at bounding box center [283, 107] width 397 height 17
type textarea "x"
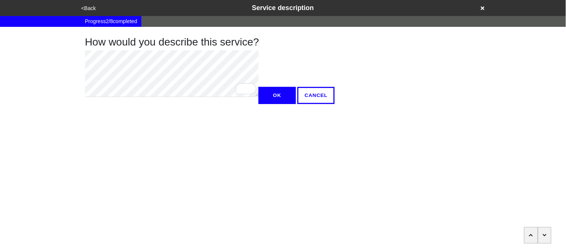
click at [259, 104] on button "OK" at bounding box center [277, 95] width 37 height 17
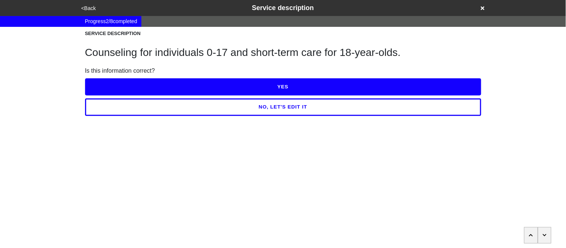
click at [113, 85] on button "YES" at bounding box center [283, 86] width 397 height 17
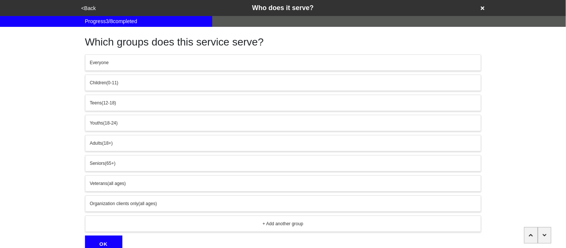
click at [106, 63] on span "Everyone" at bounding box center [99, 62] width 19 height 5
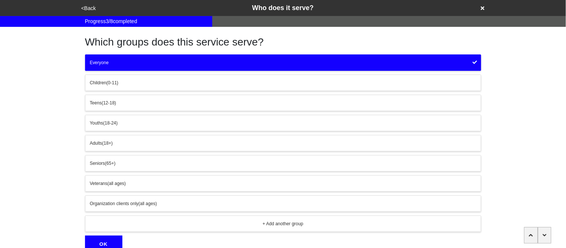
click at [116, 62] on div "Everyone" at bounding box center [283, 62] width 387 height 7
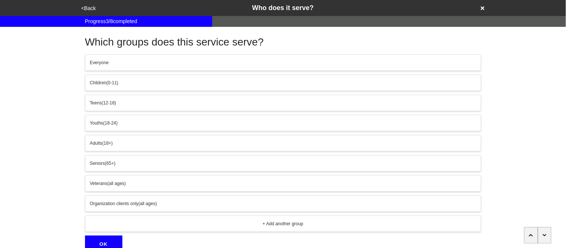
click at [118, 82] on span "(0-11)" at bounding box center [112, 82] width 12 height 5
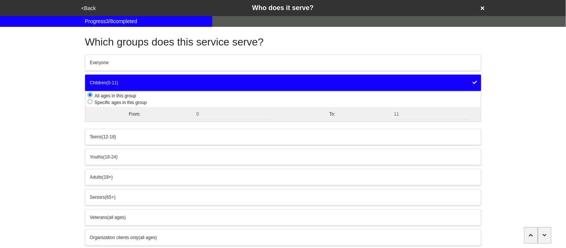
click at [123, 136] on div "Teens (12-18)" at bounding box center [283, 137] width 387 height 7
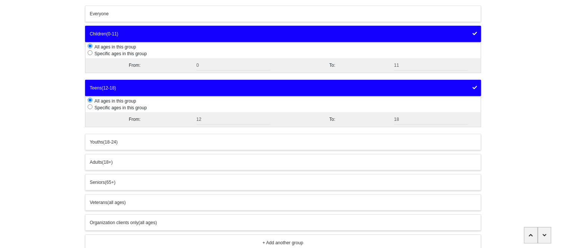
scroll to position [105, 0]
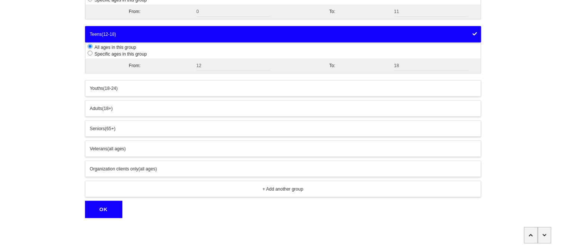
click at [109, 208] on button "OK" at bounding box center [103, 209] width 37 height 17
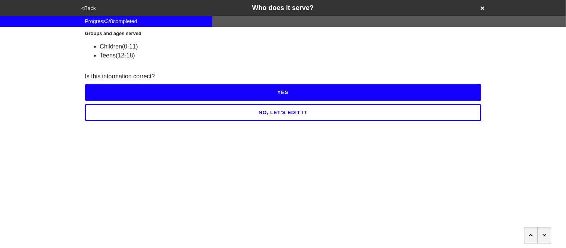
click at [148, 97] on button "YES" at bounding box center [283, 92] width 397 height 17
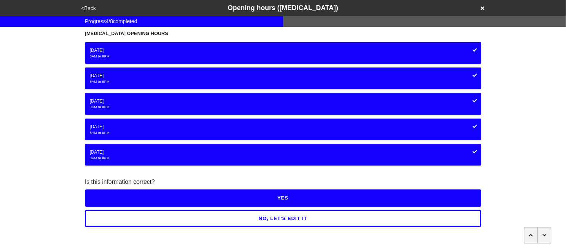
click at [165, 196] on button "YES" at bounding box center [283, 198] width 397 height 17
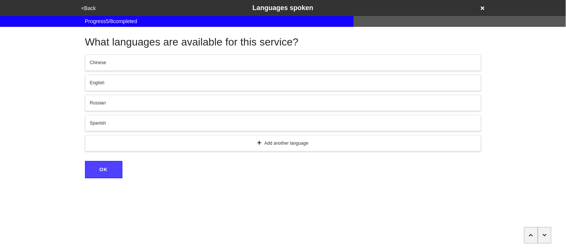
click at [127, 86] on div "English" at bounding box center [283, 83] width 387 height 7
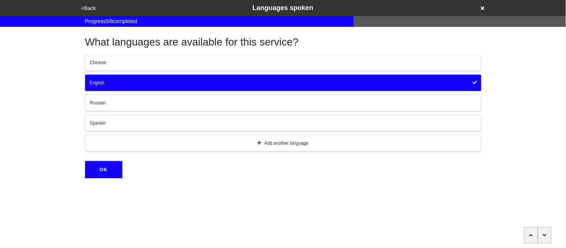
click at [131, 121] on div "Spanish" at bounding box center [283, 123] width 387 height 7
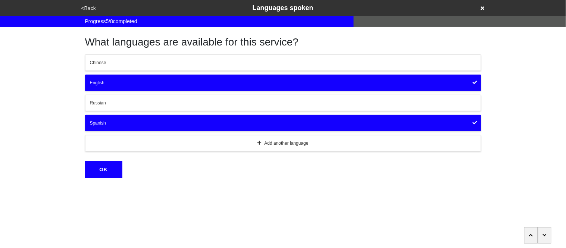
click at [105, 169] on button "OK" at bounding box center [103, 169] width 37 height 17
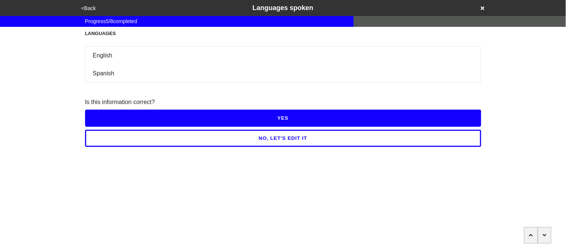
click at [119, 122] on button "YES" at bounding box center [283, 118] width 397 height 17
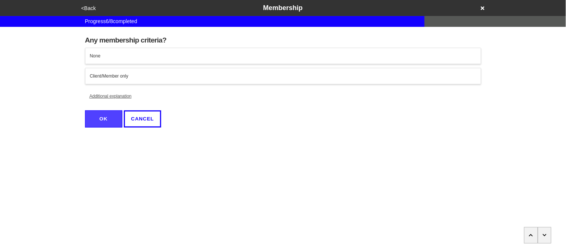
click at [119, 96] on button "Additional explanation" at bounding box center [110, 96] width 51 height 16
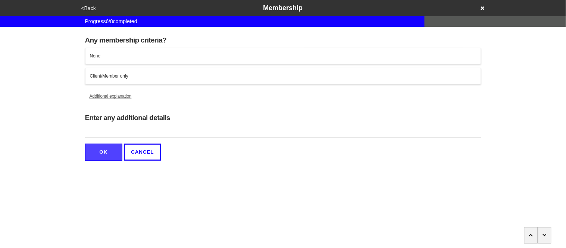
click at [125, 130] on input "Enter any additional details" at bounding box center [283, 131] width 397 height 12
type input "Must complete an assessment"
click at [122, 77] on div "Client/Member only" at bounding box center [283, 76] width 387 height 7
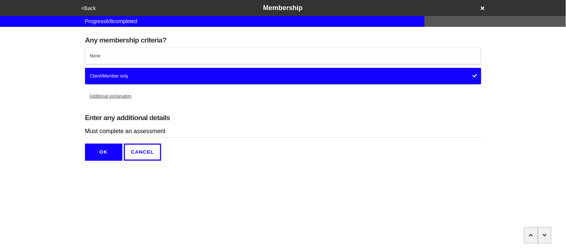
click at [104, 147] on button "OK" at bounding box center [103, 152] width 37 height 17
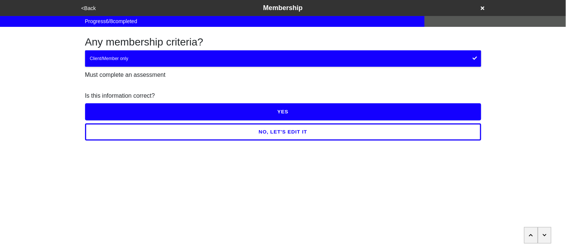
click at [119, 112] on button "YES" at bounding box center [283, 111] width 397 height 17
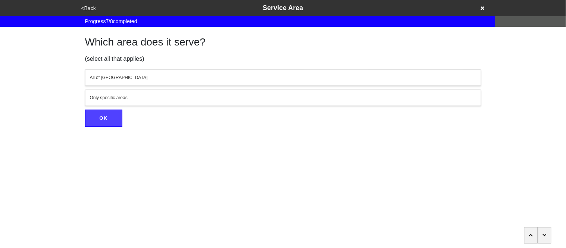
click at [106, 72] on button "All of NYC" at bounding box center [283, 77] width 397 height 16
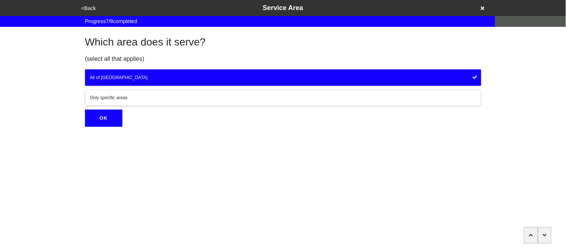
click at [109, 115] on button "OK" at bounding box center [103, 118] width 37 height 17
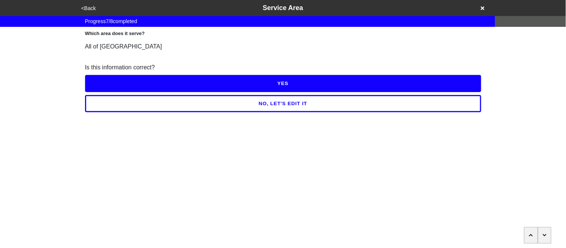
click at [109, 84] on button "YES" at bounding box center [283, 83] width 397 height 17
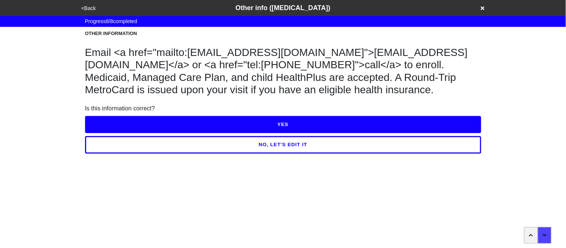
click at [121, 126] on button "YES" at bounding box center [283, 124] width 397 height 17
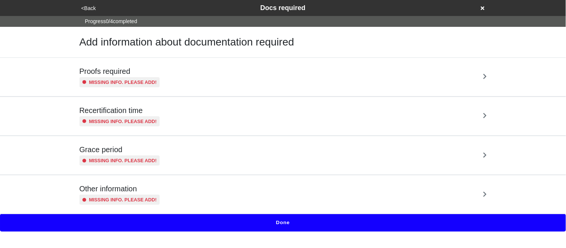
click at [114, 89] on div "Proofs required Missing info. Please add!" at bounding box center [284, 77] width 426 height 38
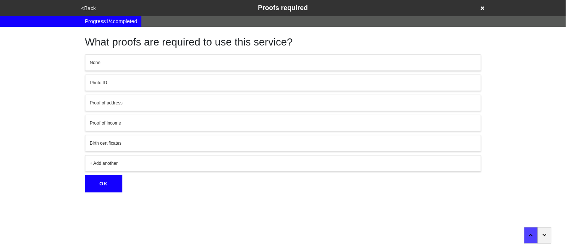
click at [112, 83] on div "Photo ID" at bounding box center [283, 83] width 387 height 7
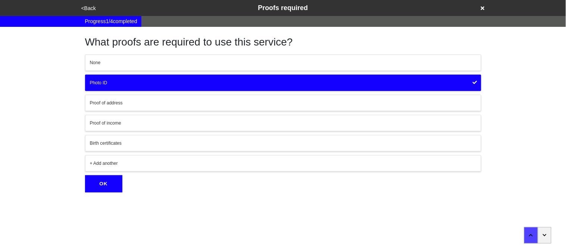
click at [112, 160] on div "+ Add another" at bounding box center [283, 163] width 387 height 7
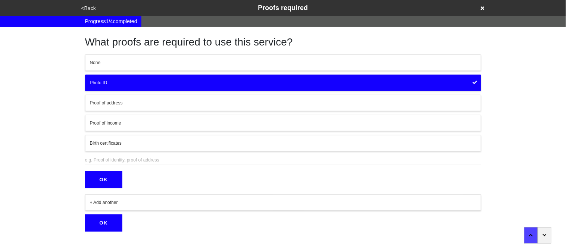
click at [113, 157] on input "text" at bounding box center [283, 160] width 397 height 10
type input "proof of health insurance"
click at [108, 183] on button "OK" at bounding box center [103, 179] width 37 height 17
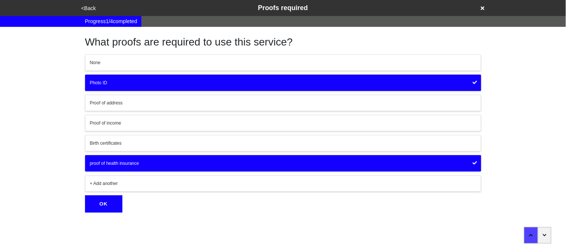
click at [106, 204] on button "OK" at bounding box center [103, 204] width 37 height 17
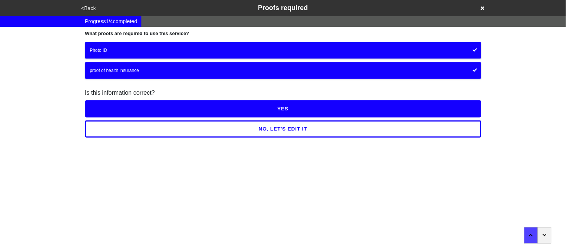
click at [113, 110] on button "YES" at bounding box center [283, 108] width 397 height 17
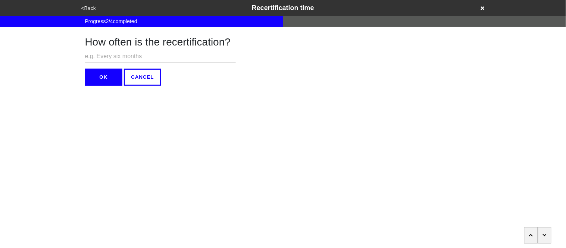
click at [115, 61] on input "text" at bounding box center [160, 56] width 151 height 12
type input "Every six months"
click at [109, 83] on button "OK" at bounding box center [103, 77] width 37 height 17
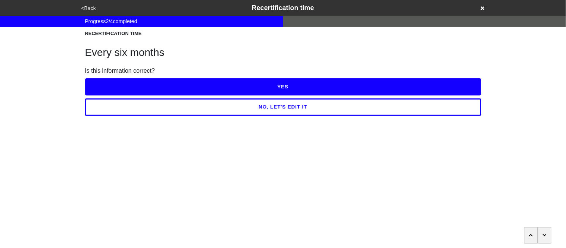
click at [109, 90] on button "YES" at bounding box center [283, 86] width 397 height 17
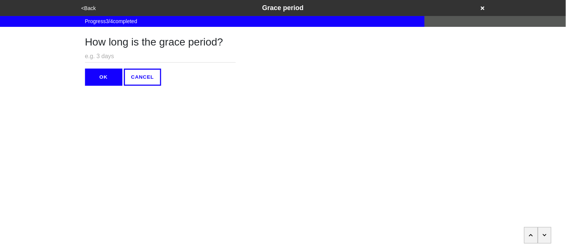
click at [104, 60] on input "text" at bounding box center [160, 56] width 151 height 12
type input "3 days"
click at [109, 77] on button "OK" at bounding box center [103, 77] width 37 height 17
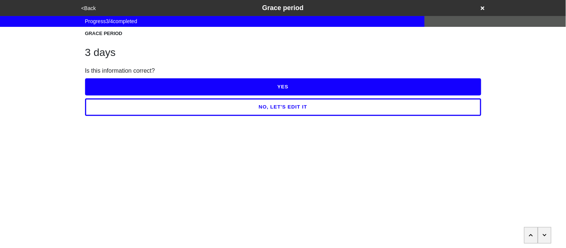
click at [113, 88] on button "YES" at bounding box center [283, 86] width 397 height 17
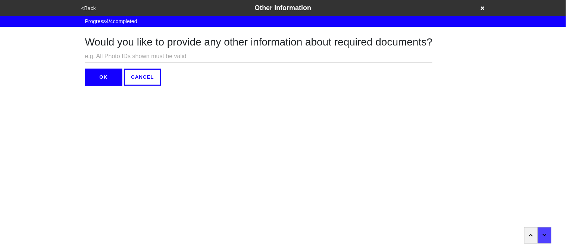
click at [107, 57] on input "text" at bounding box center [259, 56] width 348 height 12
type input "N/A"
click at [110, 79] on button "OK" at bounding box center [103, 77] width 37 height 17
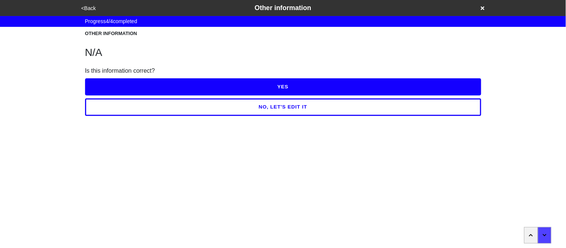
click at [113, 87] on button "YES" at bounding box center [283, 86] width 397 height 17
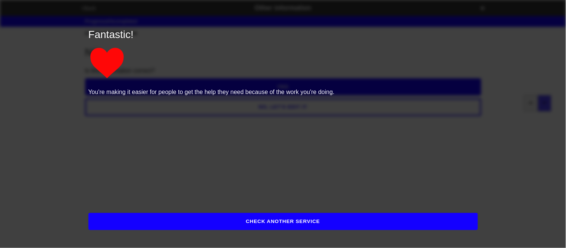
click at [155, 214] on button "CHECK ANOTHER SERVICE" at bounding box center [283, 221] width 390 height 17
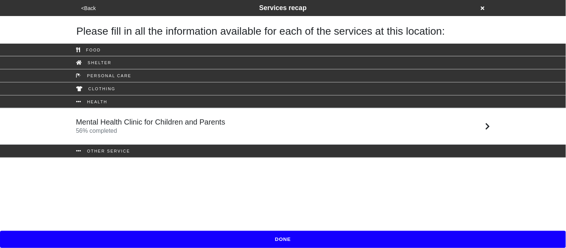
click at [164, 239] on button "DONE" at bounding box center [283, 239] width 566 height 17
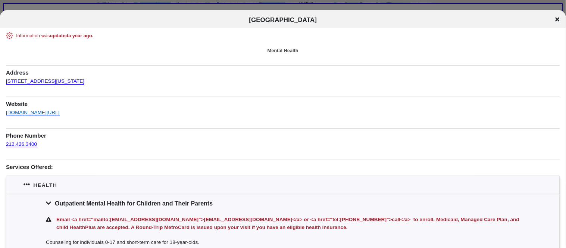
click at [60, 114] on link "[DOMAIN_NAME][URL]" at bounding box center [33, 110] width 54 height 11
click at [85, 83] on div "Information was updated a year ago . Mental Health Address [STREET_ADDRESS][US_…" at bounding box center [283, 156] width 554 height 249
copy link "[STREET_ADDRESS][US_STATE]"
